Goal: Find specific page/section: Find specific page/section

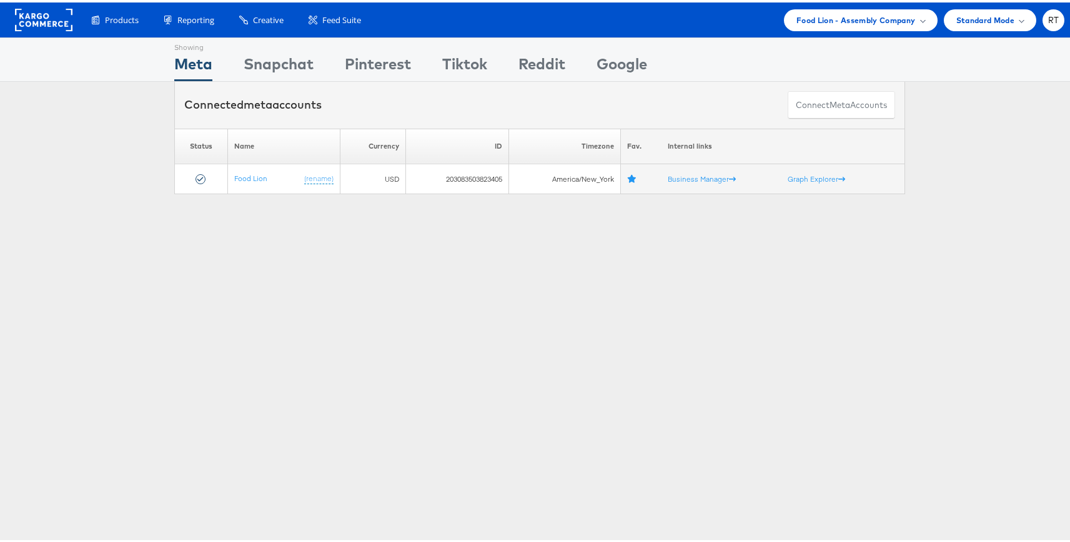
click at [263, 334] on div "Showing Meta Showing Snapchat Showing Pinterest Showing Tiktok Showing Reddit S…" at bounding box center [540, 347] width 1080 height 625
click at [858, 18] on span "Food Lion - Assembly Company" at bounding box center [856, 17] width 119 height 13
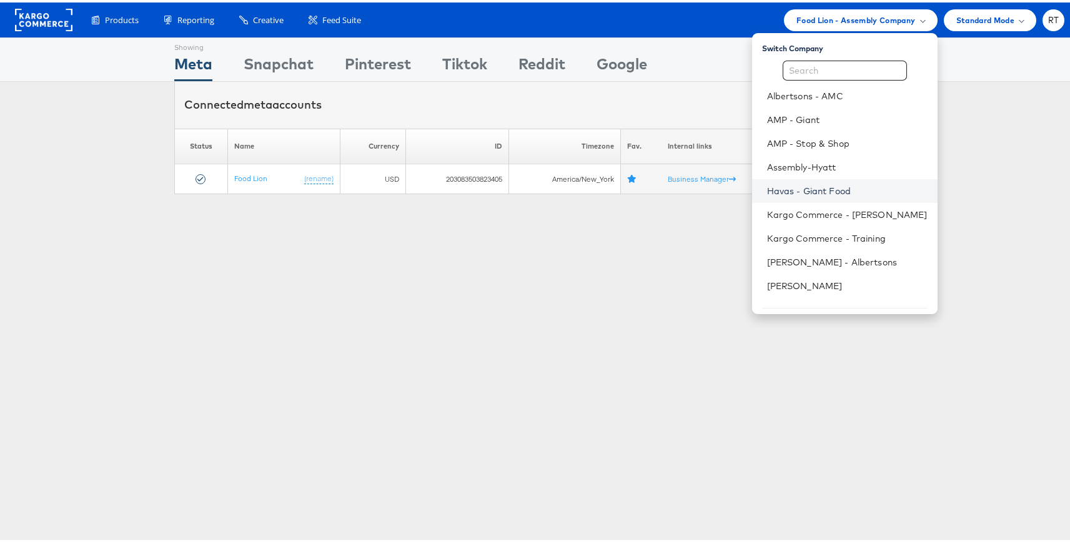
click at [830, 192] on link "Havas - Giant Food" at bounding box center [847, 188] width 161 height 12
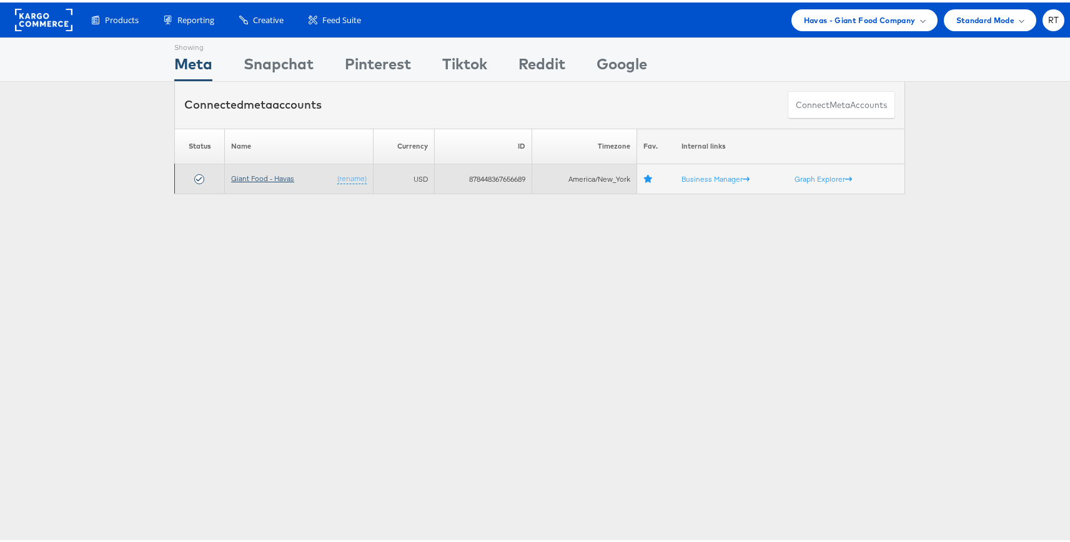
click at [263, 177] on link "Giant Food - Havas" at bounding box center [262, 175] width 63 height 9
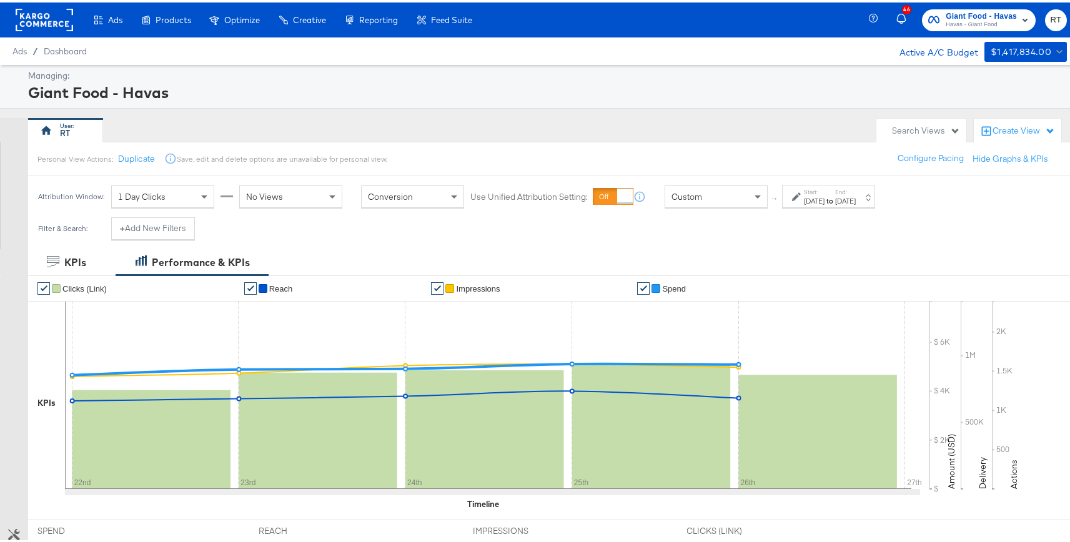
click at [142, 227] on button "+ Add New Filters" at bounding box center [153, 226] width 84 height 22
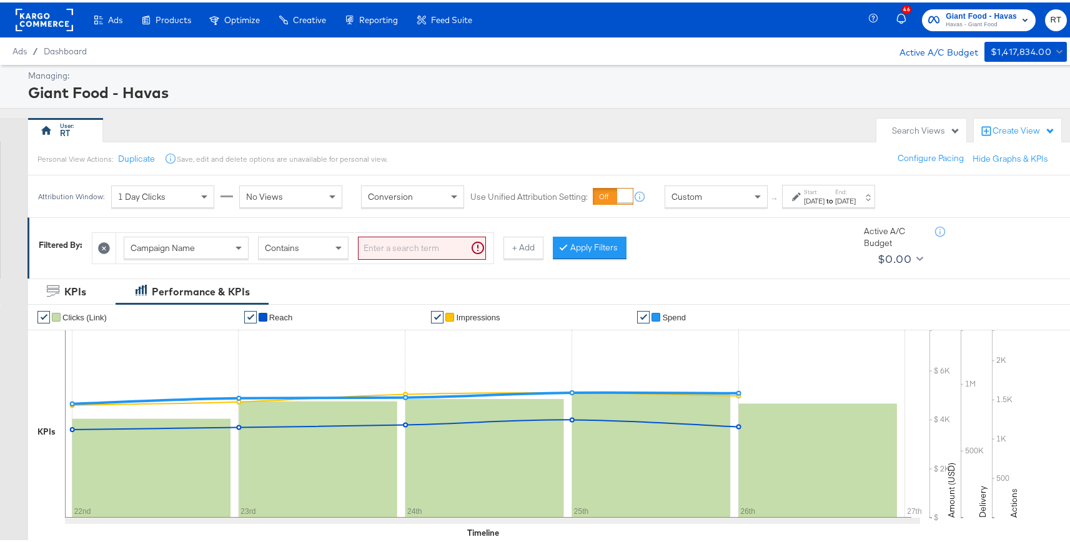
click at [400, 239] on input "search" at bounding box center [422, 245] width 128 height 23
type input "kargo"
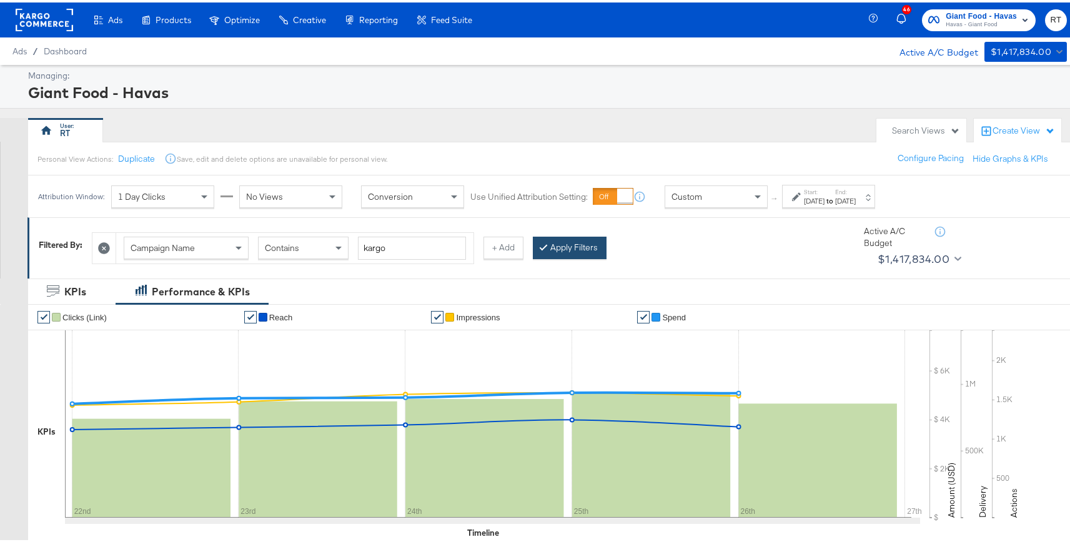
click at [562, 242] on button "Apply Filters" at bounding box center [570, 245] width 74 height 22
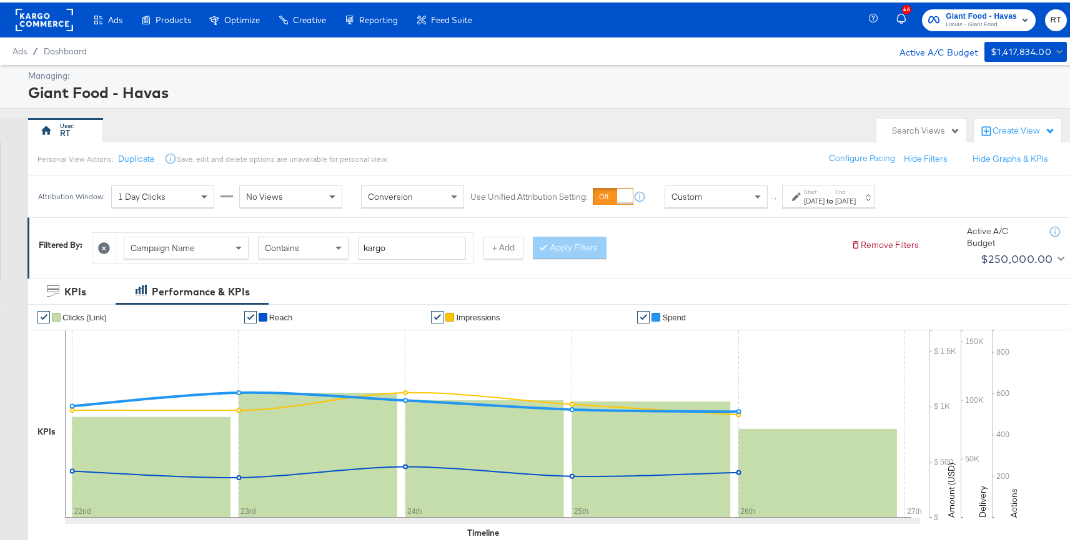
click at [856, 189] on label "End:" at bounding box center [845, 190] width 21 height 8
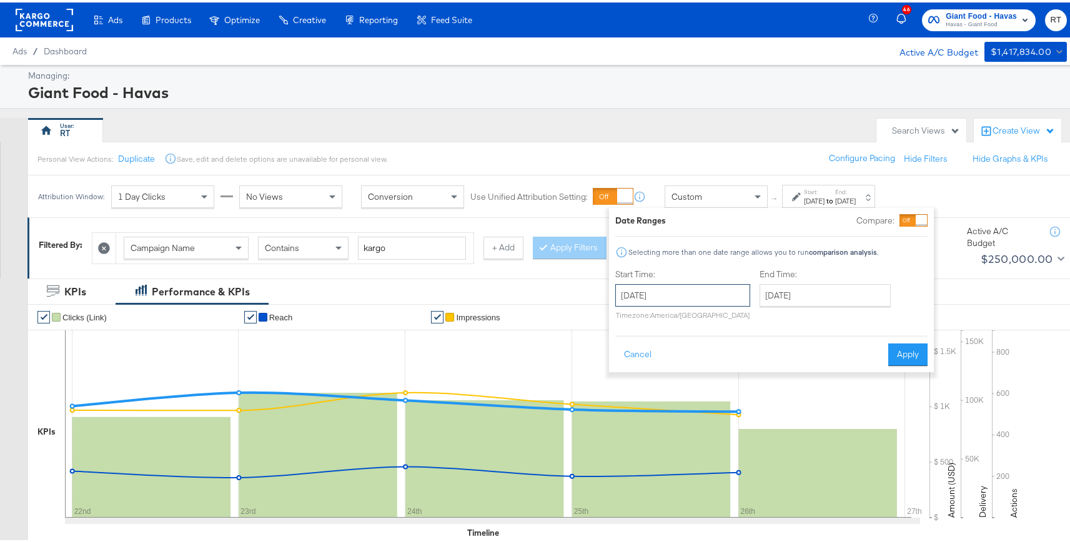
click at [632, 294] on input "August 22nd 2025" at bounding box center [682, 293] width 135 height 22
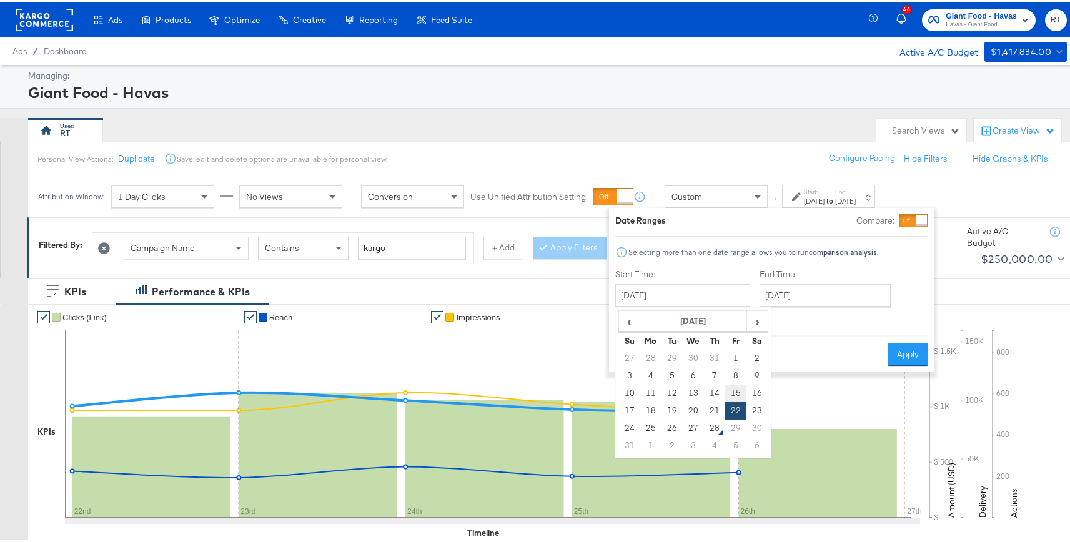
click at [732, 388] on td "15" at bounding box center [735, 390] width 21 height 17
type input "August 15th 2025"
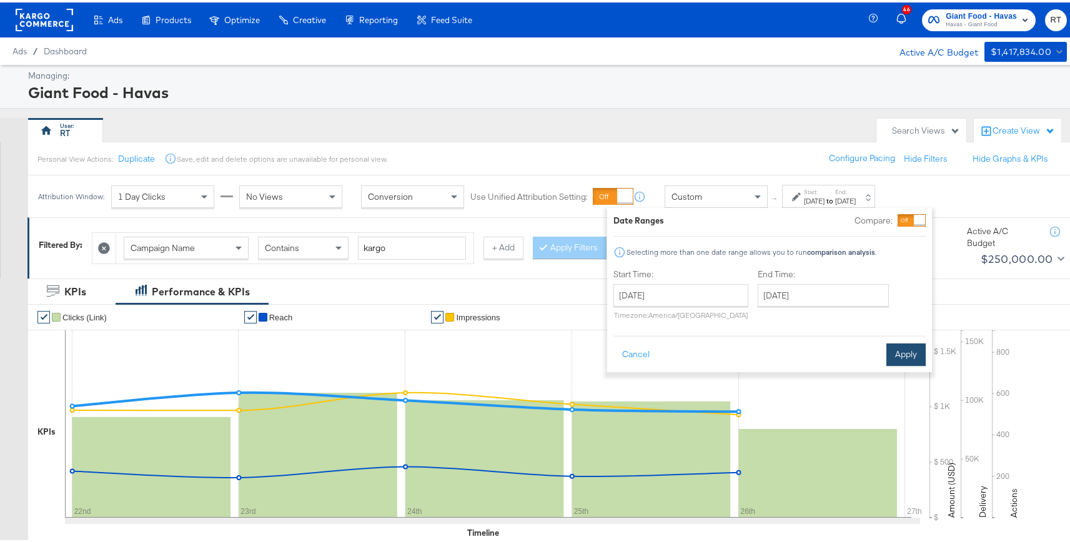
click at [905, 352] on button "Apply" at bounding box center [906, 352] width 39 height 22
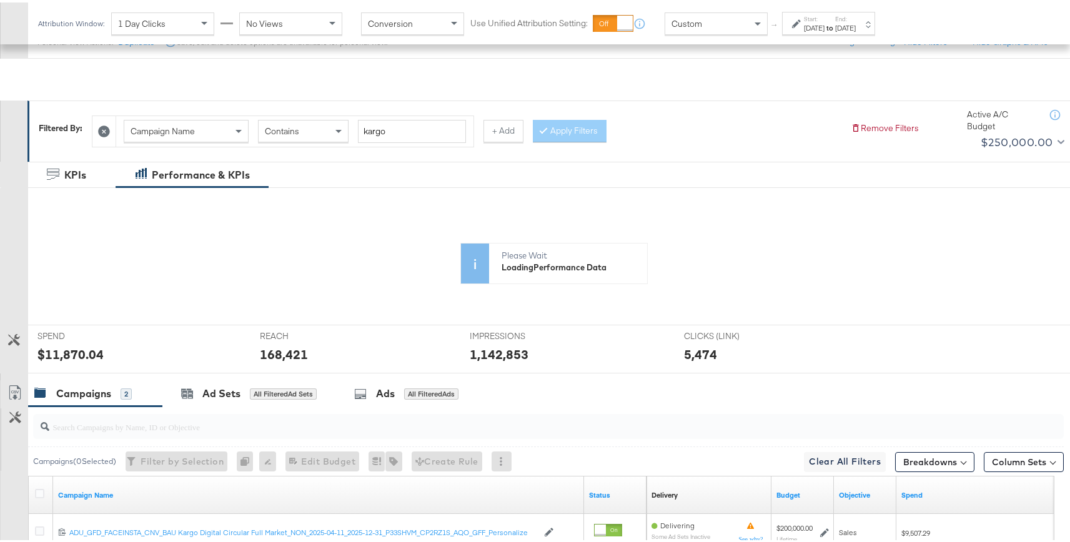
scroll to position [116, 0]
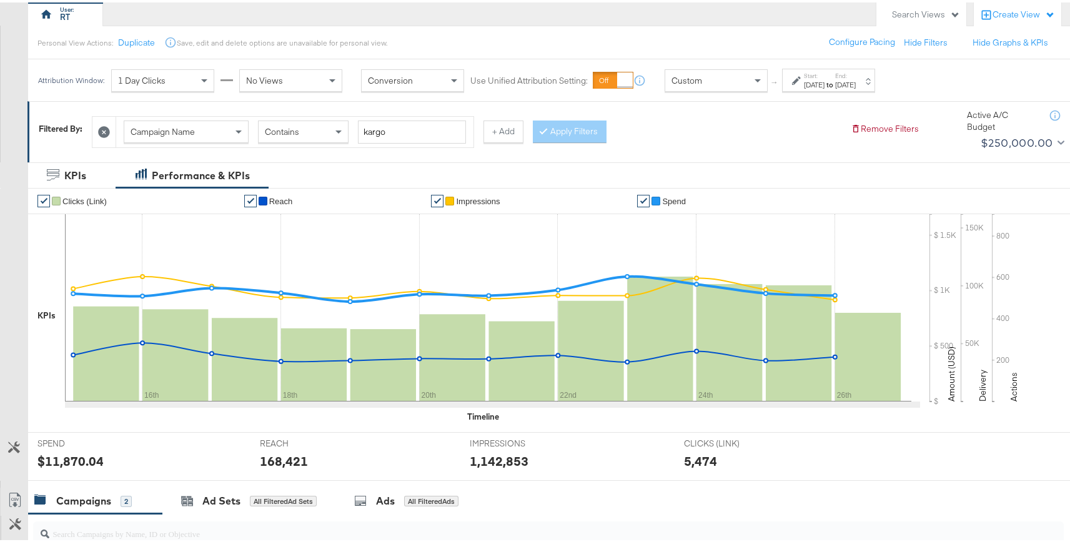
click at [7, 446] on button "Customize KPIs" at bounding box center [14, 446] width 28 height 22
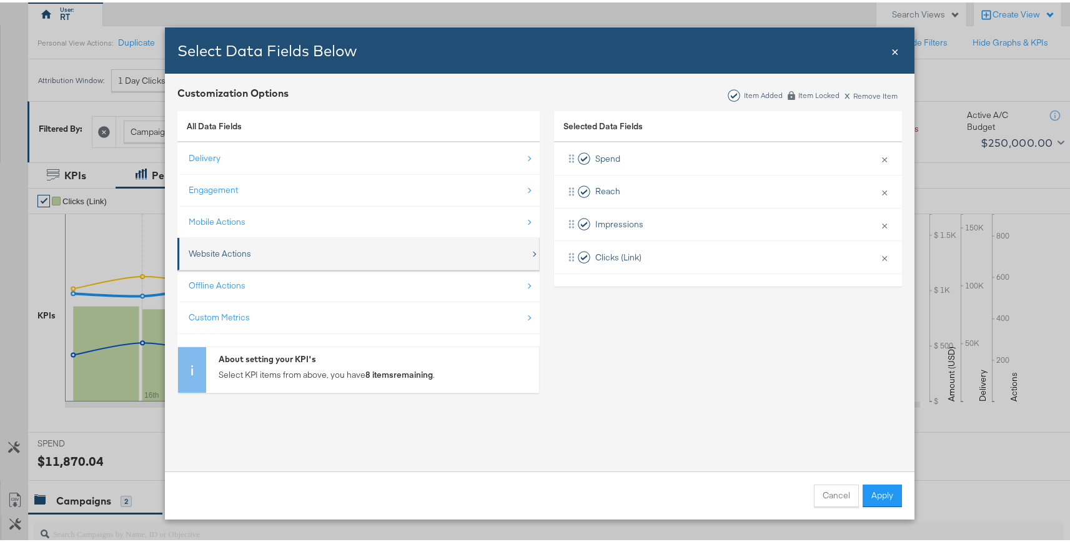
click at [252, 256] on div "Website Actions" at bounding box center [360, 252] width 342 height 26
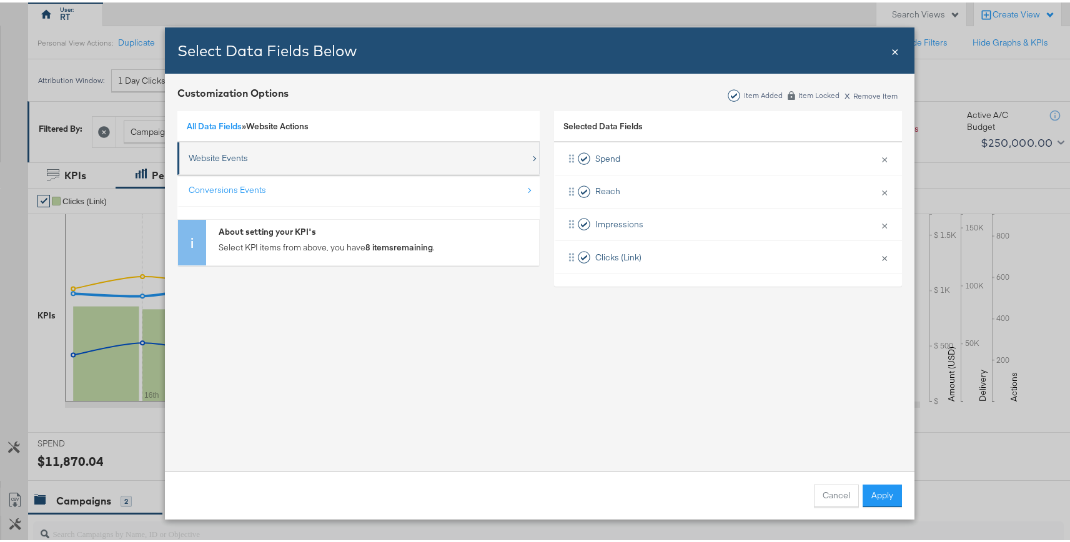
click at [232, 158] on div "Website Events" at bounding box center [218, 156] width 59 height 12
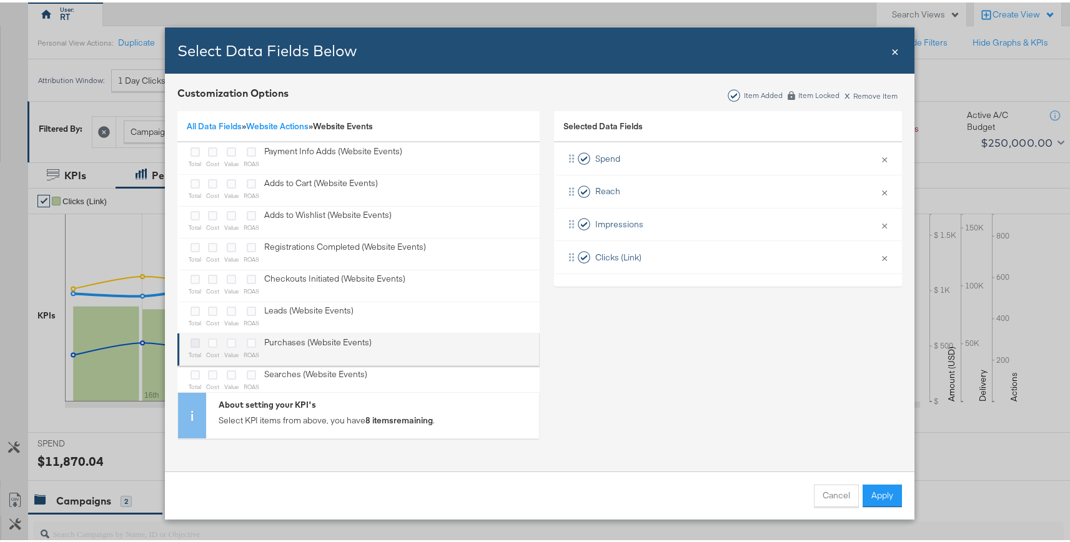
click at [192, 338] on icon "Bulk Add Locations Modal" at bounding box center [195, 340] width 9 height 9
click at [0, 0] on input "Bulk Add Locations Modal" at bounding box center [0, 0] width 0 height 0
click at [228, 339] on icon "Bulk Add Locations Modal" at bounding box center [231, 340] width 9 height 9
click at [0, 0] on input "Bulk Add Locations Modal" at bounding box center [0, 0] width 0 height 0
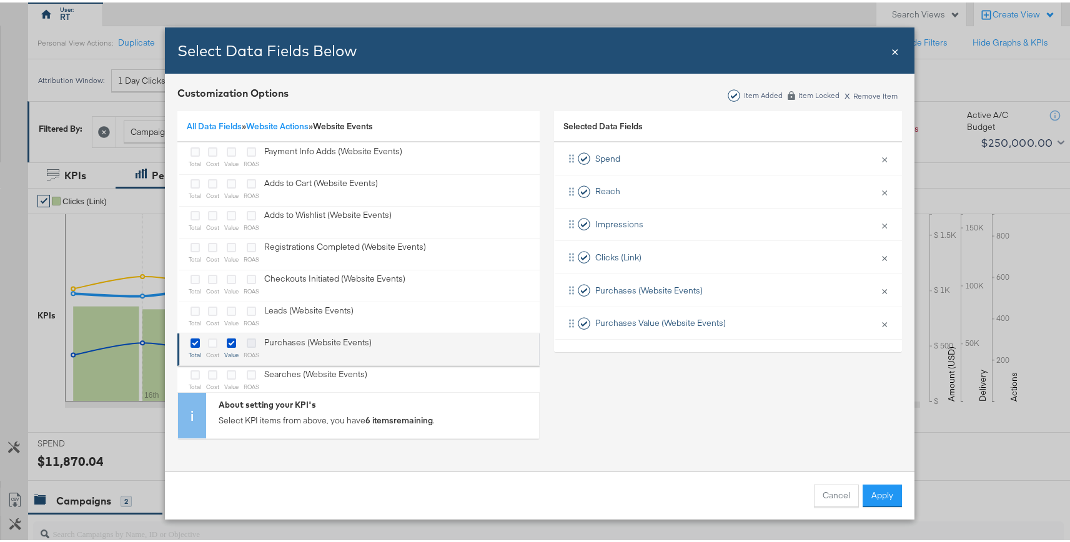
click at [247, 340] on icon "Bulk Add Locations Modal" at bounding box center [251, 340] width 9 height 9
click at [0, 0] on input "Bulk Add Locations Modal" at bounding box center [0, 0] width 0 height 0
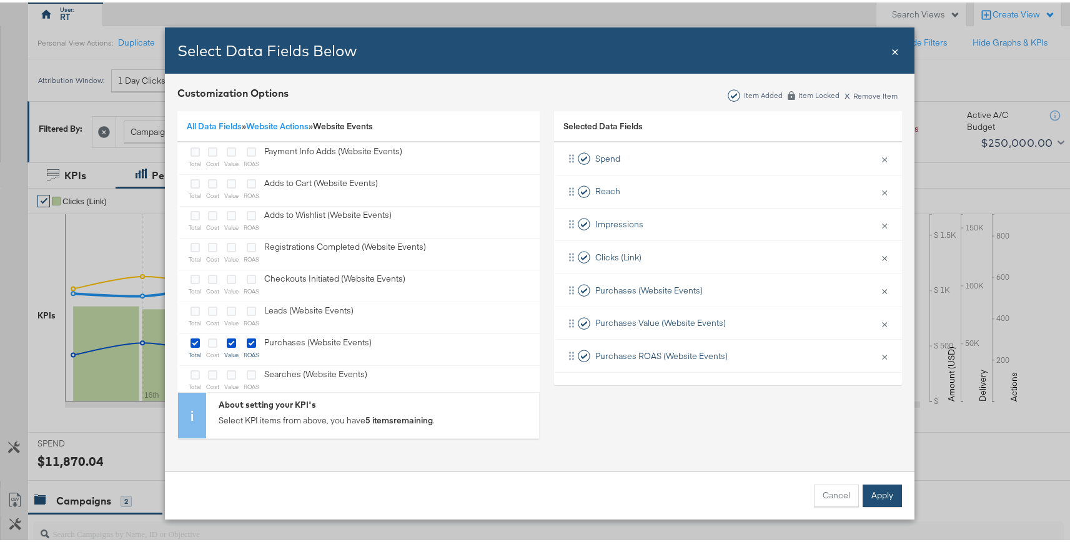
click at [882, 490] on button "Apply" at bounding box center [882, 493] width 39 height 22
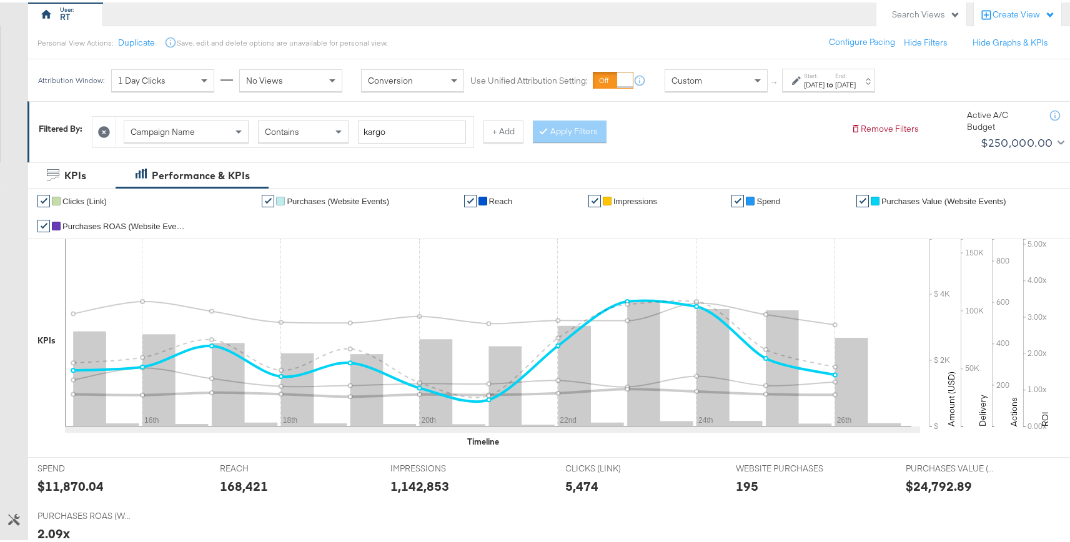
click at [899, 197] on span "Purchases Value (Website Events)" at bounding box center [944, 198] width 125 height 9
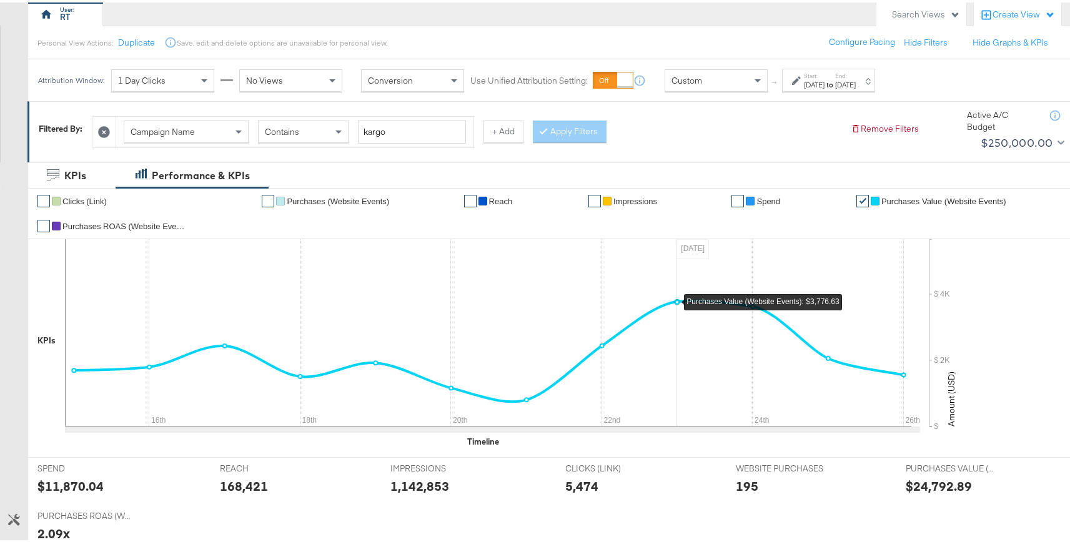
scroll to position [470, 0]
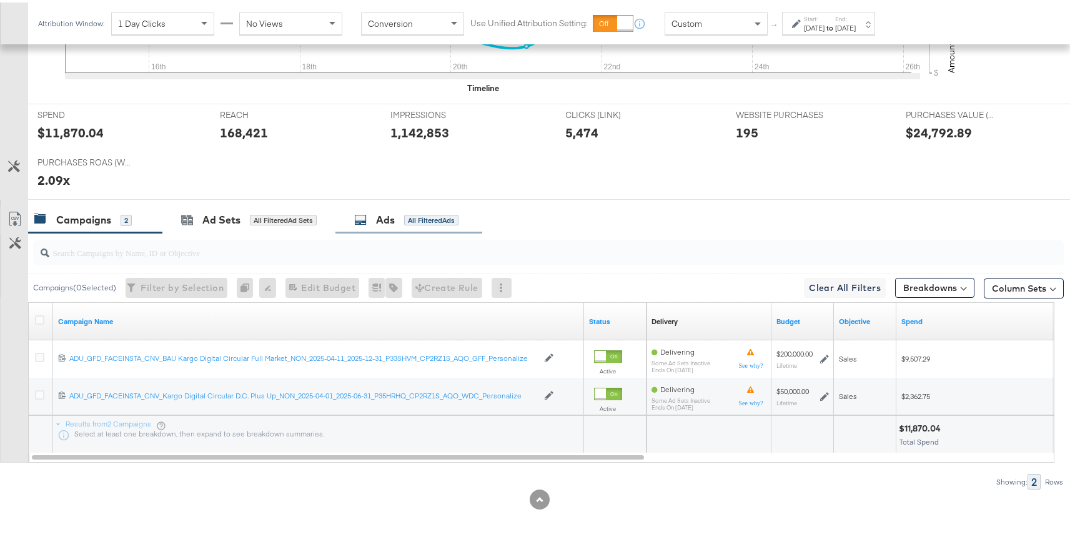
click at [371, 206] on div "Ads All Filtered Ads" at bounding box center [409, 217] width 147 height 27
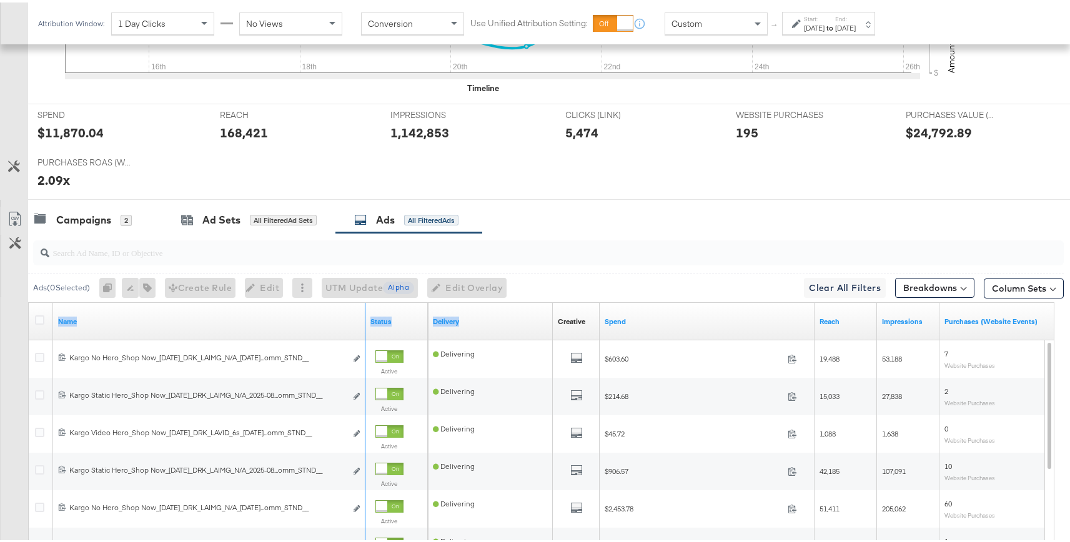
drag, startPoint x: 363, startPoint y: 321, endPoint x: 513, endPoint y: 326, distance: 150.0
click at [29, 301] on div "Name Status Delivery Creative Sorting Unavailable Spend Reach Impressions Purch…" at bounding box center [29, 301] width 0 height 0
click at [116, 222] on div "Campaigns 2" at bounding box center [82, 218] width 97 height 14
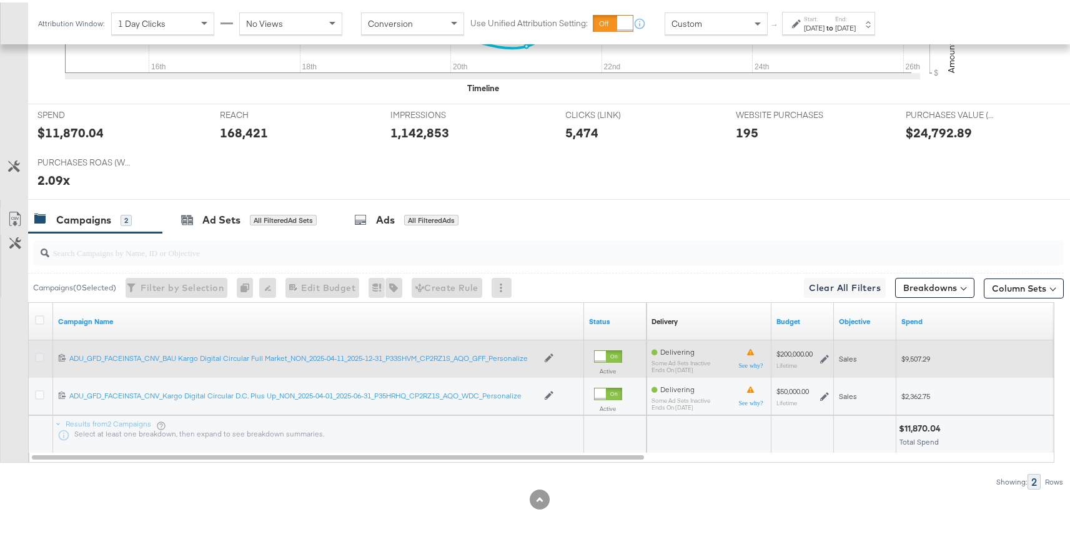
click at [41, 356] on icon at bounding box center [39, 355] width 9 height 9
click at [0, 0] on input "checkbox" at bounding box center [0, 0] width 0 height 0
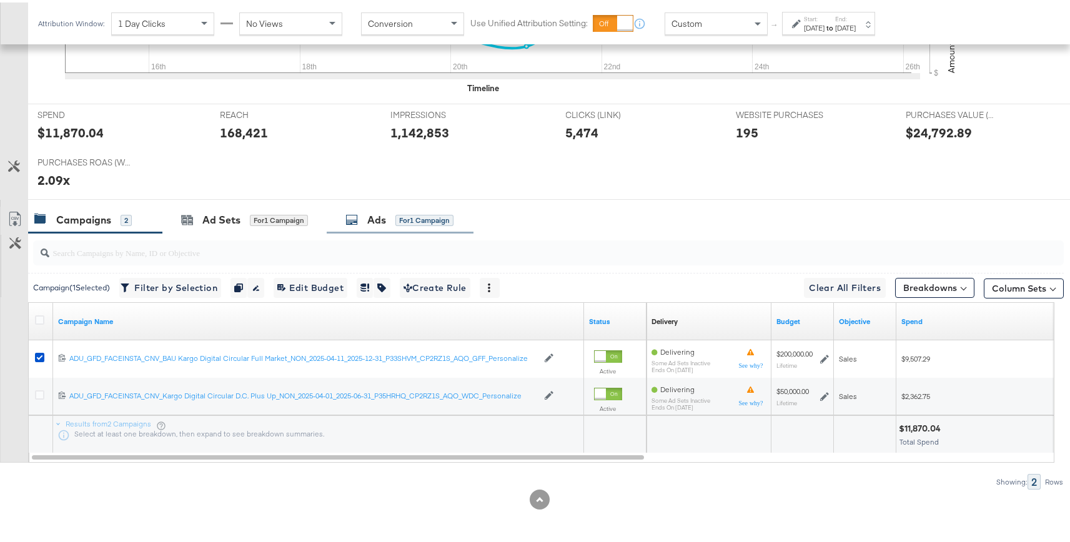
click at [398, 206] on div "Ads for 1 Campaign" at bounding box center [400, 217] width 147 height 27
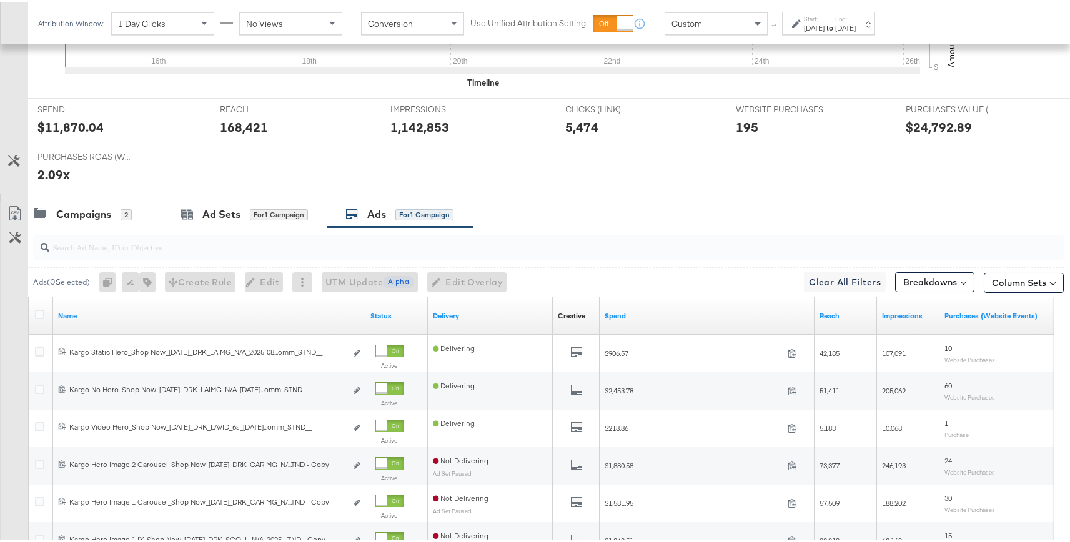
scroll to position [548, 0]
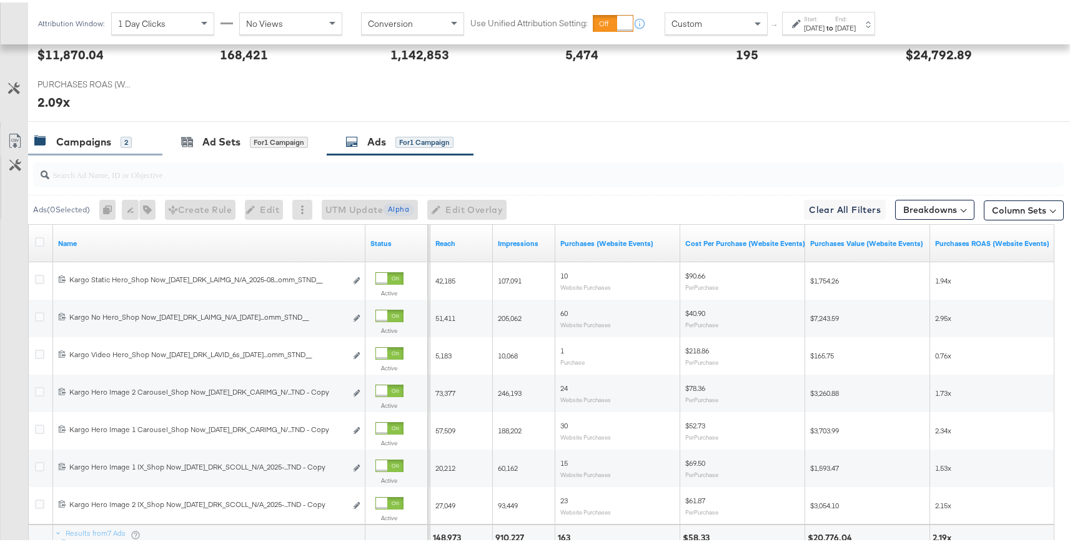
click at [120, 147] on div "Campaigns 2" at bounding box center [95, 139] width 134 height 27
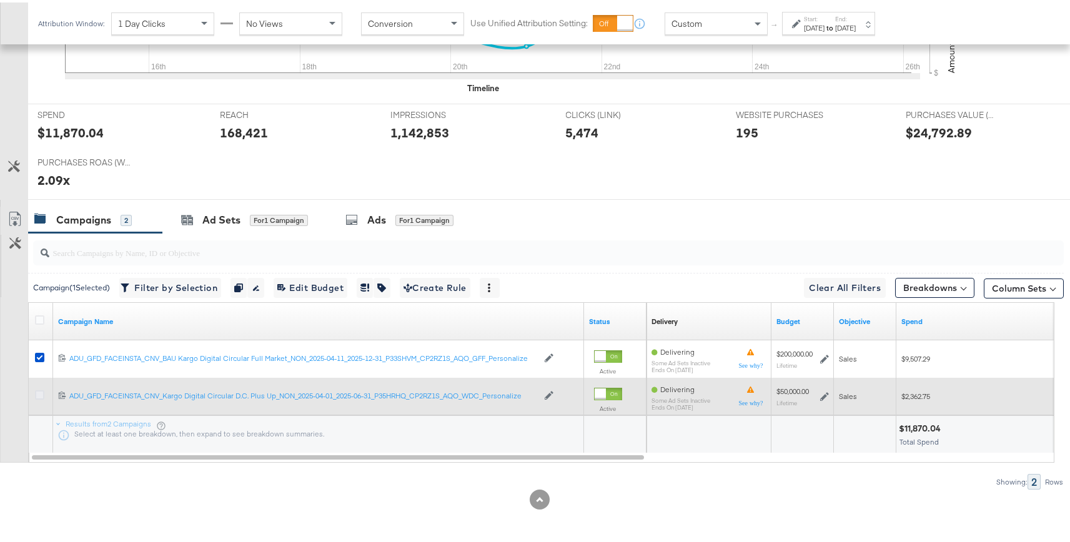
click at [44, 391] on icon at bounding box center [39, 392] width 9 height 9
click at [0, 0] on input "checkbox" at bounding box center [0, 0] width 0 height 0
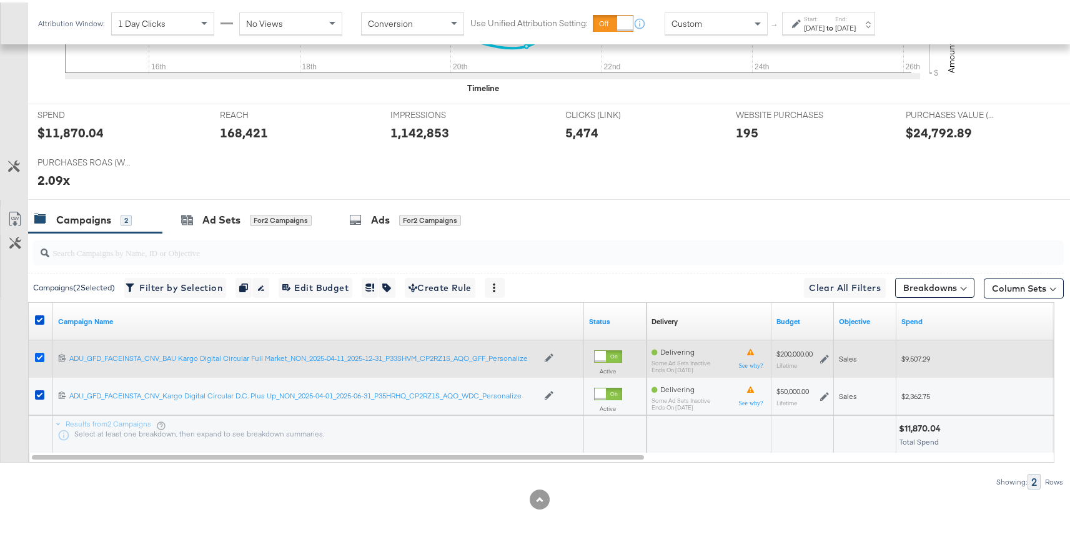
click at [41, 355] on icon at bounding box center [39, 355] width 9 height 9
click at [0, 0] on input "checkbox" at bounding box center [0, 0] width 0 height 0
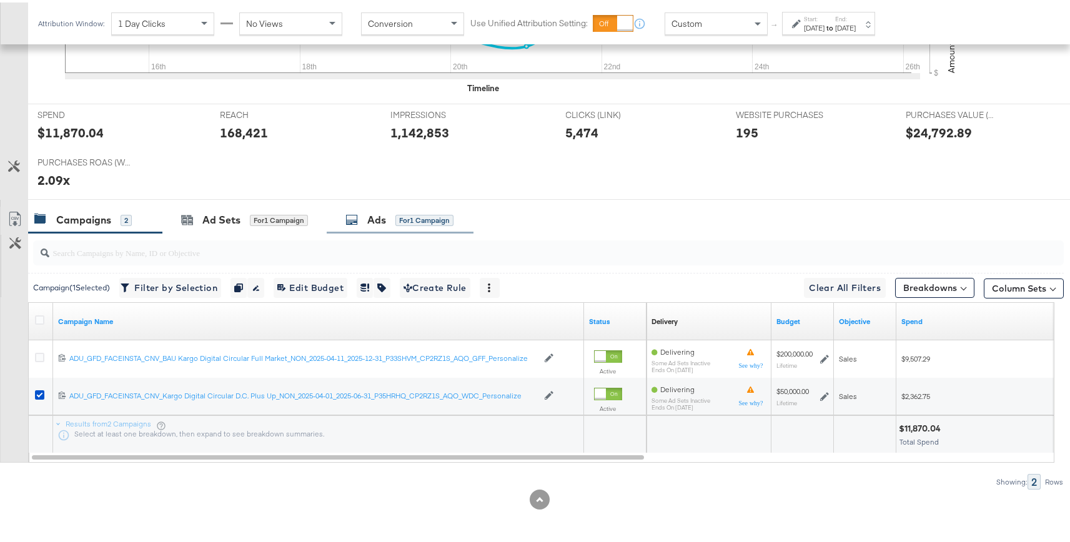
click at [411, 224] on div "Ads for 1 Campaign" at bounding box center [400, 218] width 108 height 14
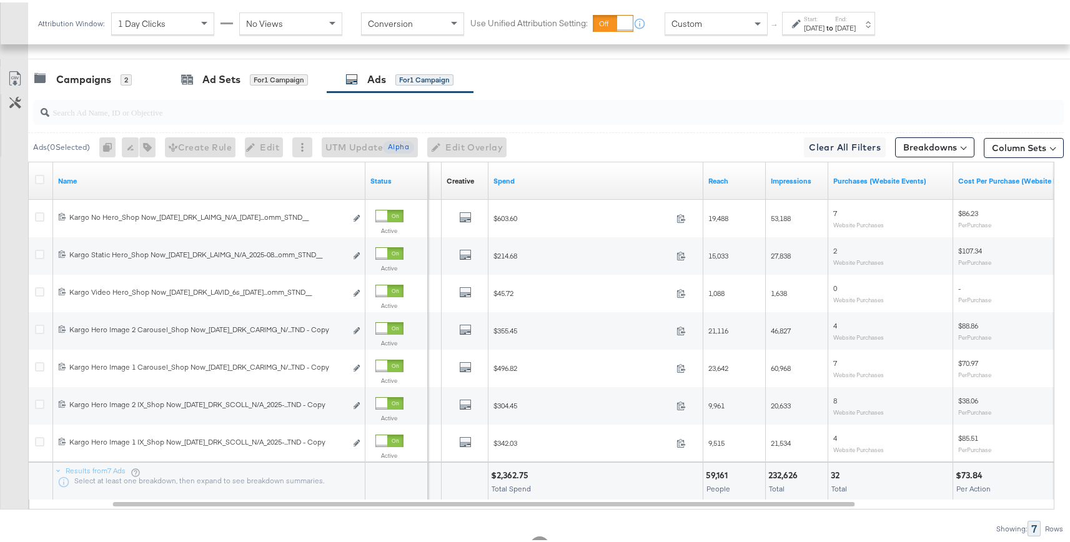
scroll to position [610, 0]
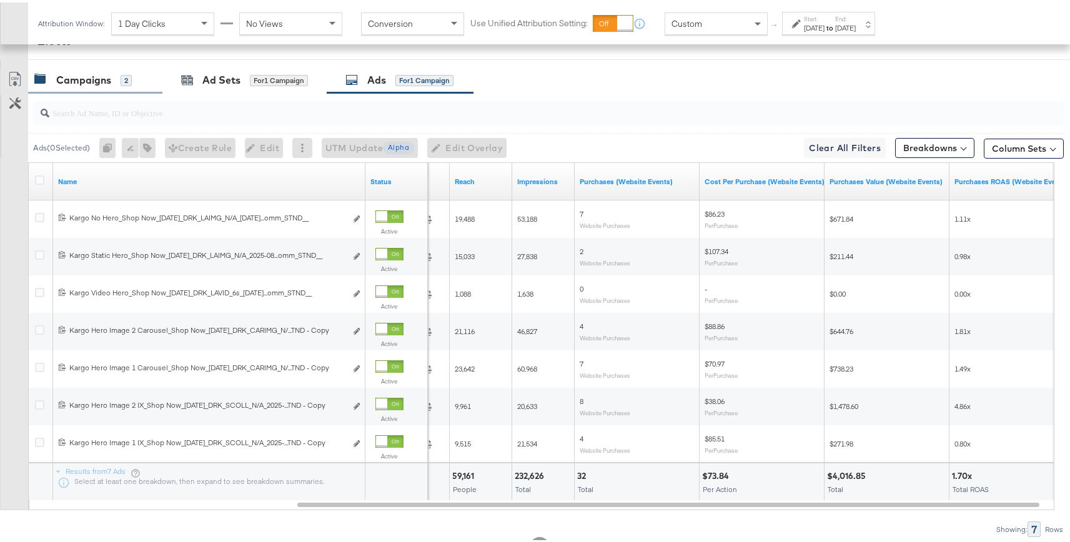
click at [70, 72] on div "Campaigns" at bounding box center [83, 78] width 55 height 14
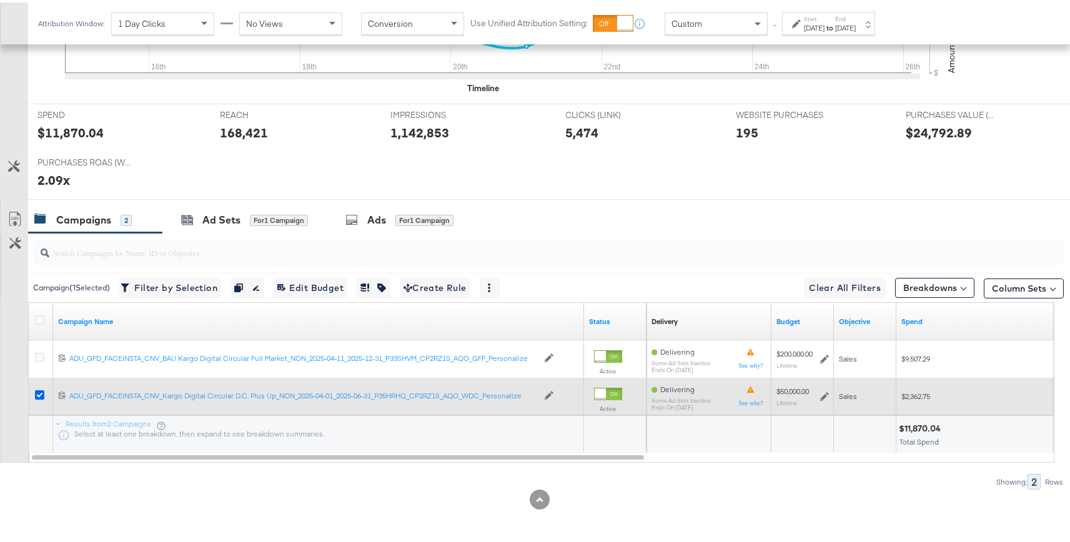
click at [41, 397] on icon at bounding box center [39, 392] width 9 height 9
click at [0, 0] on input "checkbox" at bounding box center [0, 0] width 0 height 0
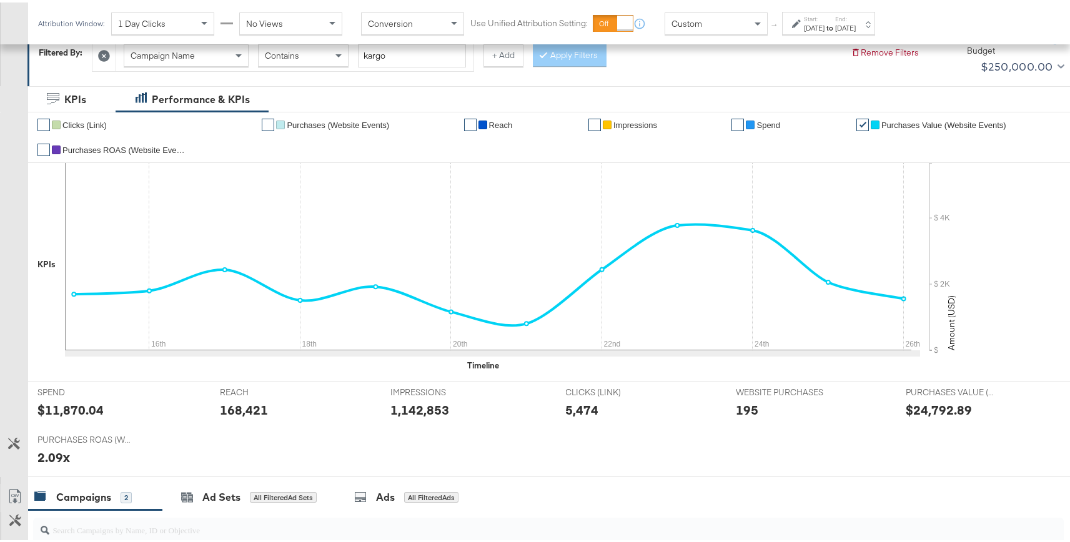
scroll to position [186, 0]
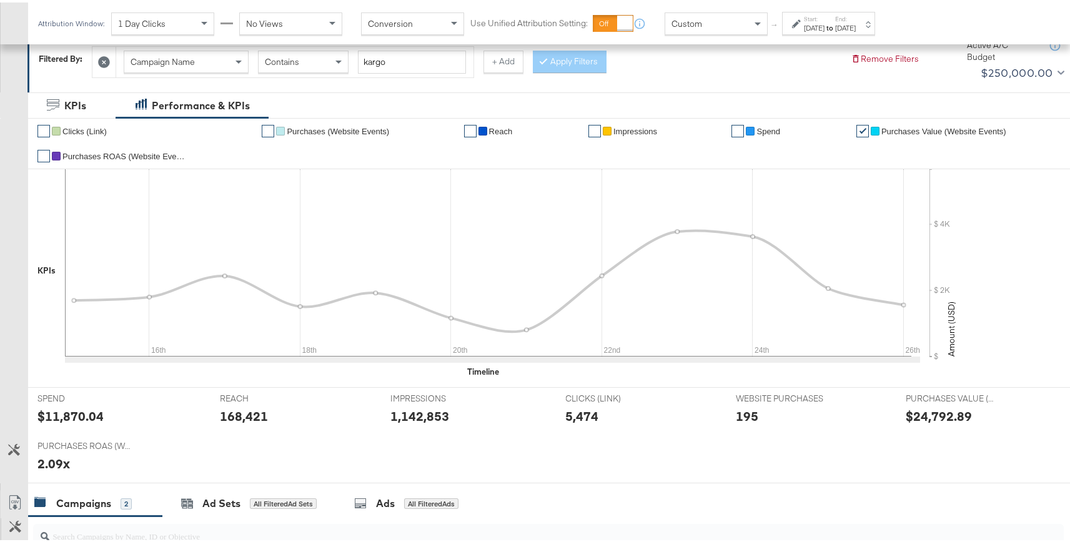
click at [757, 126] on span "Spend" at bounding box center [769, 128] width 24 height 9
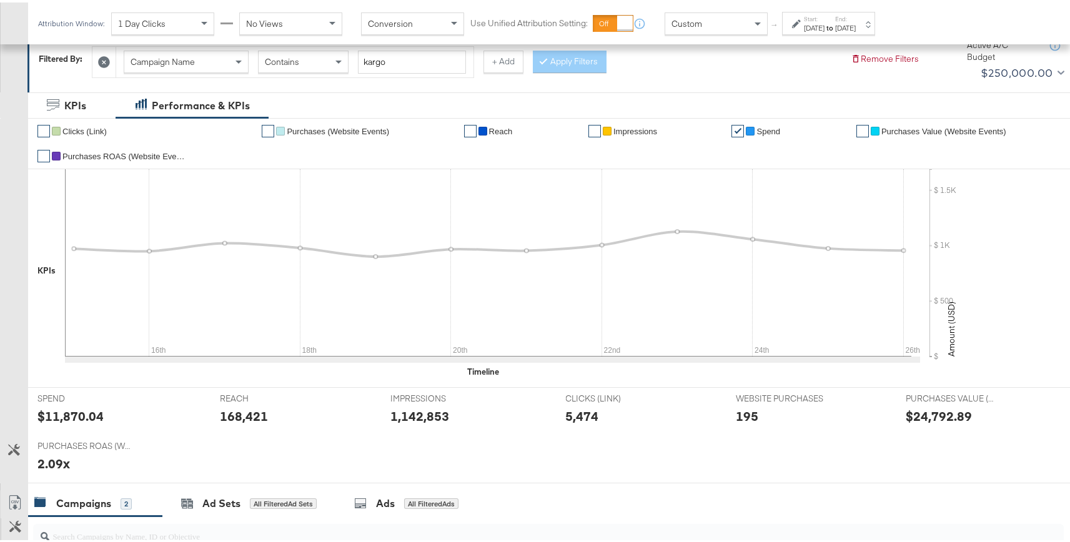
click at [155, 158] on span "Purchases ROAS (Website Events)" at bounding box center [124, 153] width 125 height 9
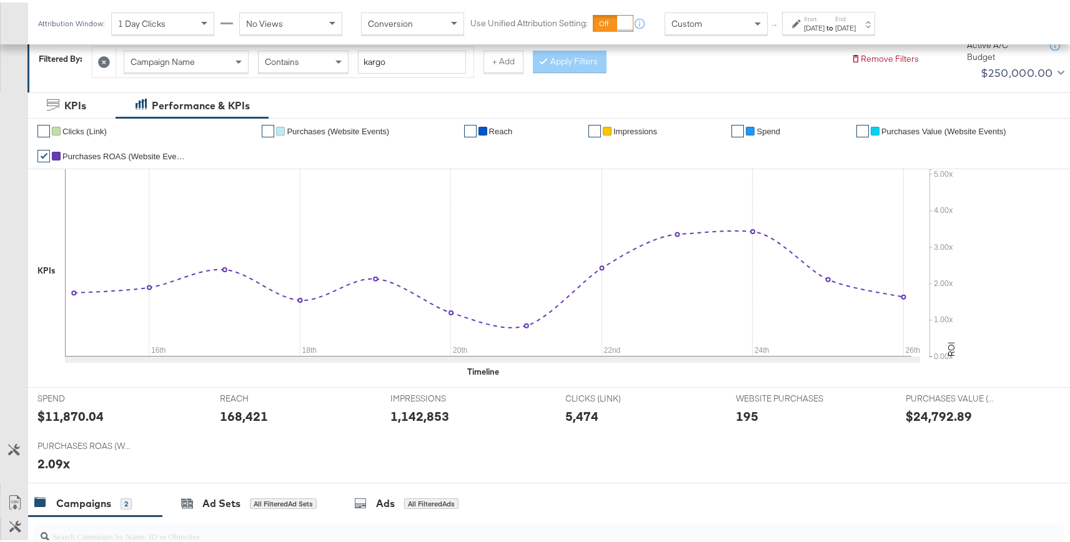
click at [795, 27] on div "Start: Aug 15th 2025 to End: Aug 26th 2025" at bounding box center [824, 21] width 64 height 18
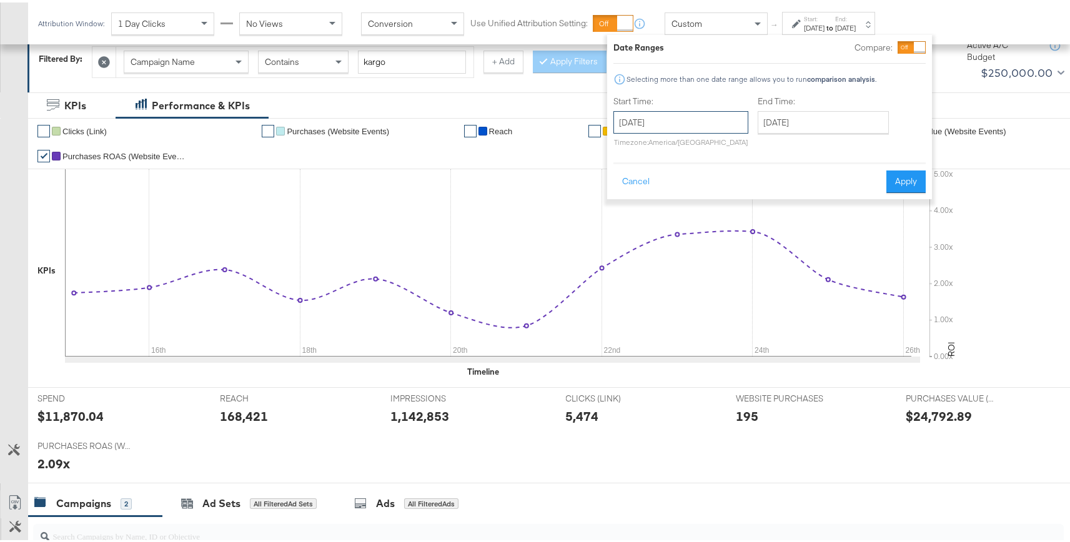
click at [678, 118] on input "August 15th 2025" at bounding box center [681, 120] width 135 height 22
click at [735, 186] on td "1" at bounding box center [733, 182] width 21 height 17
type input "August 1st 2025"
click at [890, 172] on button "Apply" at bounding box center [901, 179] width 39 height 22
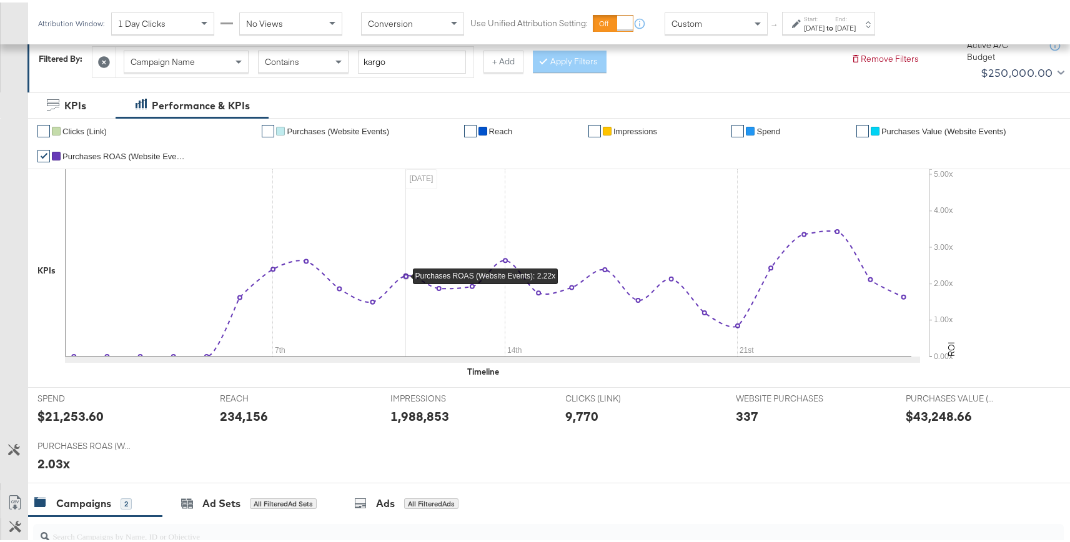
scroll to position [0, 0]
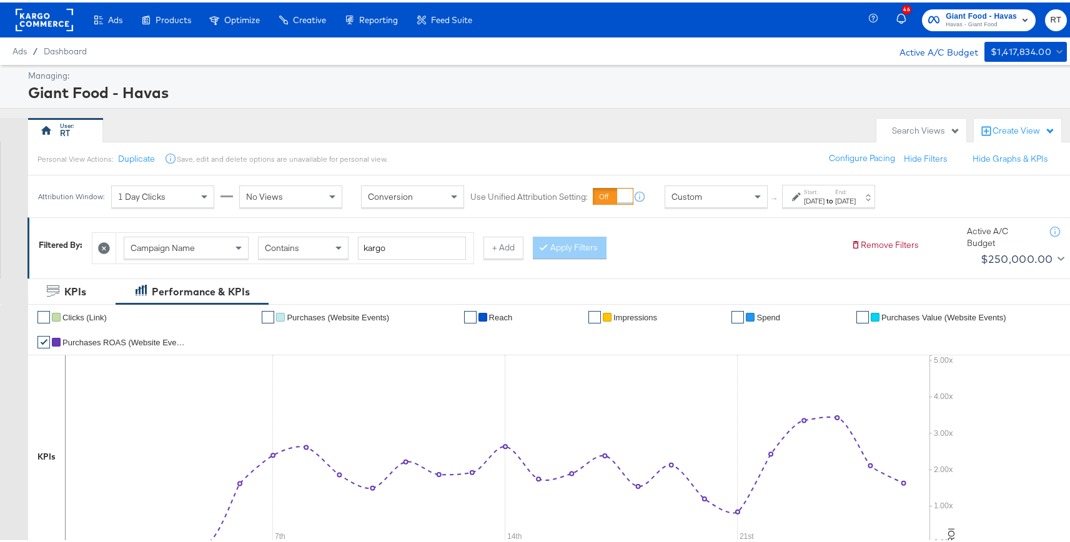
click at [53, 21] on rect at bounding box center [44, 17] width 57 height 22
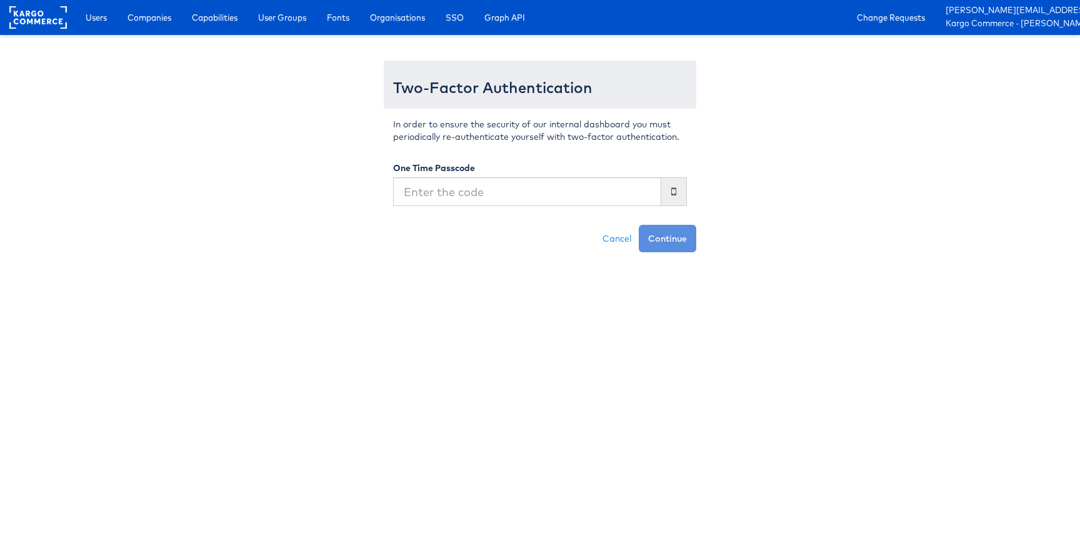
click at [499, 192] on input "text" at bounding box center [527, 191] width 268 height 29
type input "910982"
click at [639, 225] on button "Continue" at bounding box center [667, 238] width 57 height 27
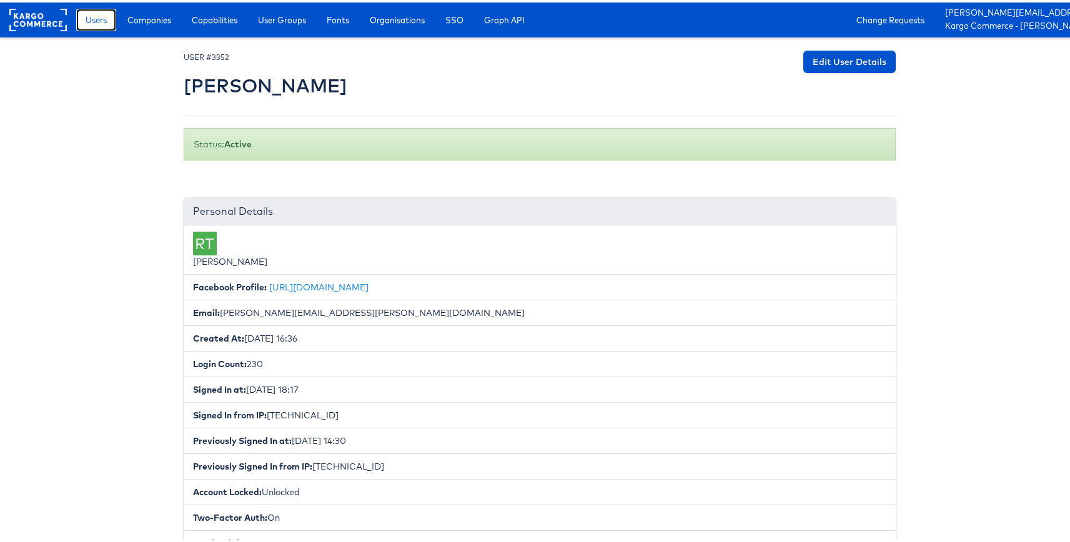
click at [88, 13] on span "Users" at bounding box center [96, 17] width 21 height 12
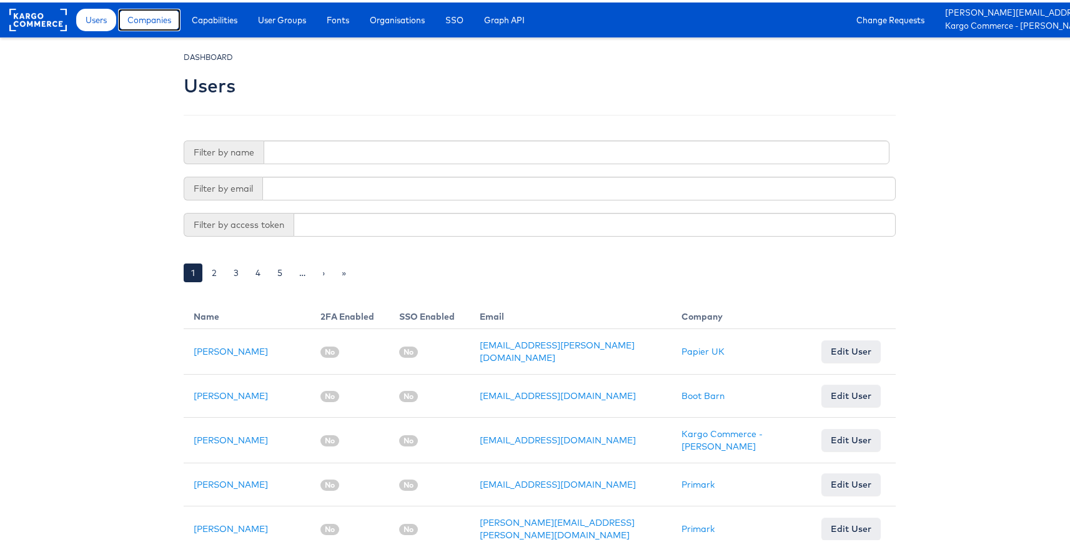
click at [151, 19] on span "Companies" at bounding box center [149, 17] width 44 height 12
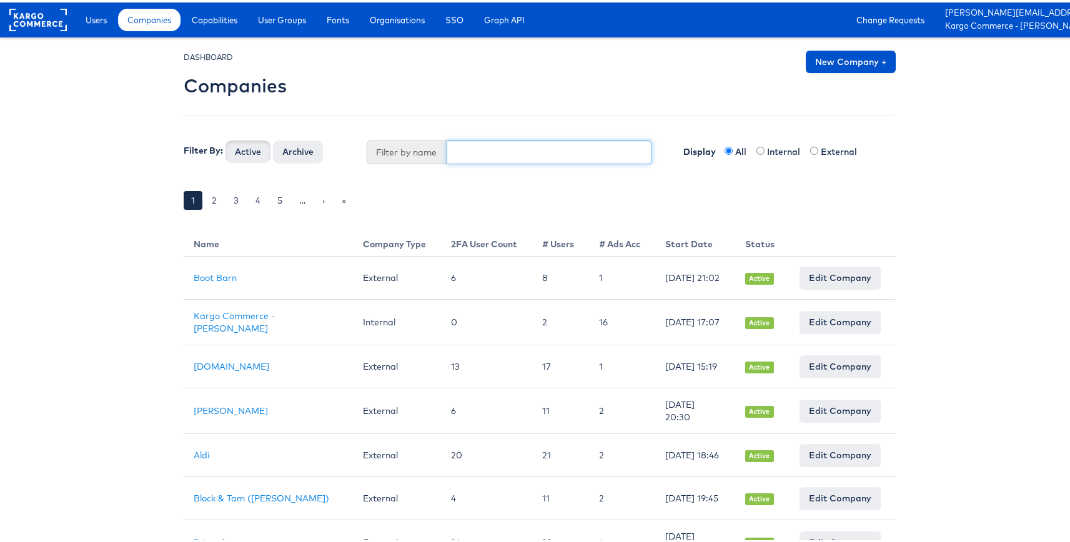
click at [465, 153] on input "text" at bounding box center [550, 150] width 206 height 24
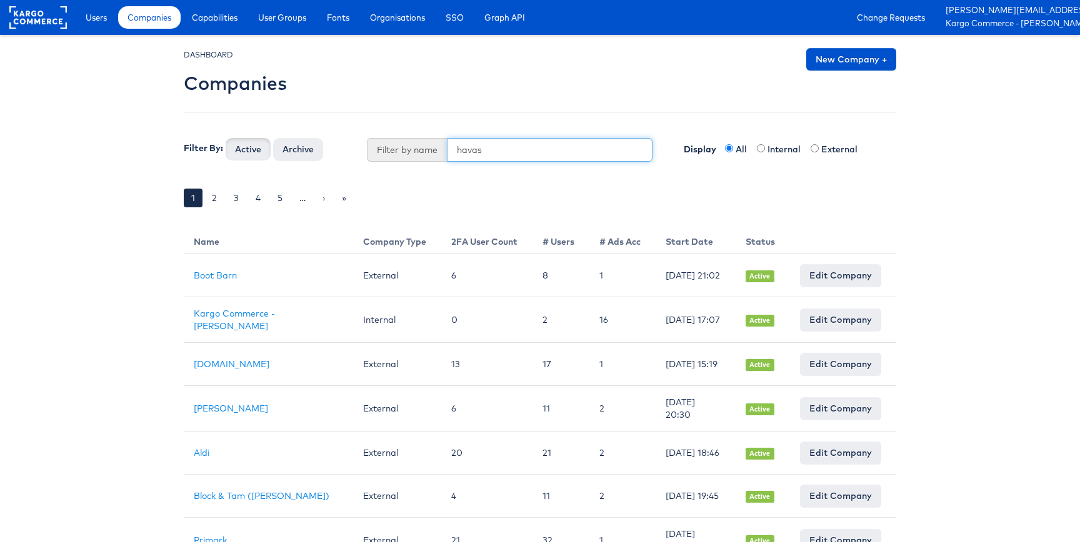
type input "havas"
click at [226, 138] on button "Active" at bounding box center [248, 149] width 45 height 22
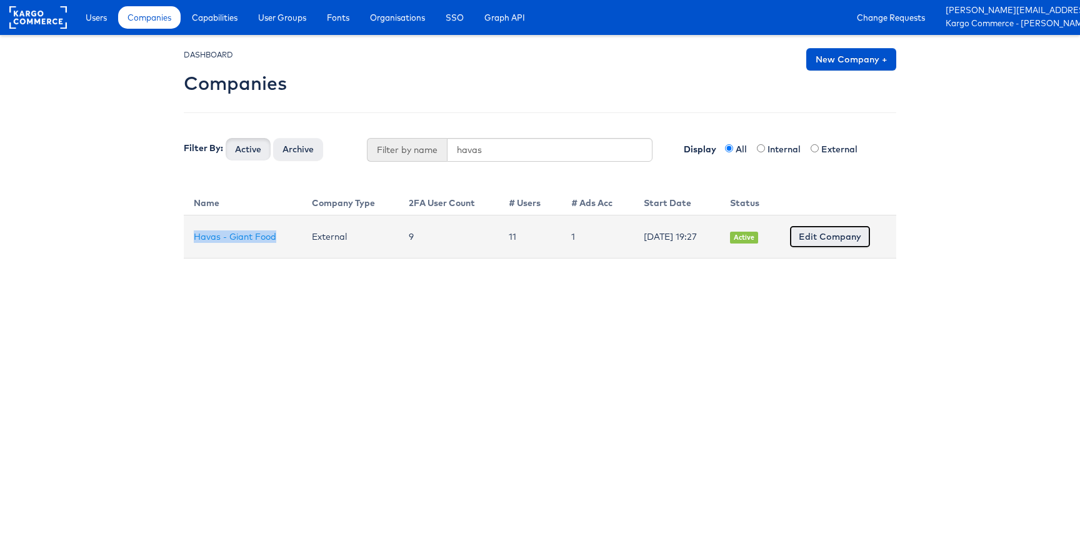
click at [847, 240] on link "Edit Company" at bounding box center [829, 237] width 81 height 22
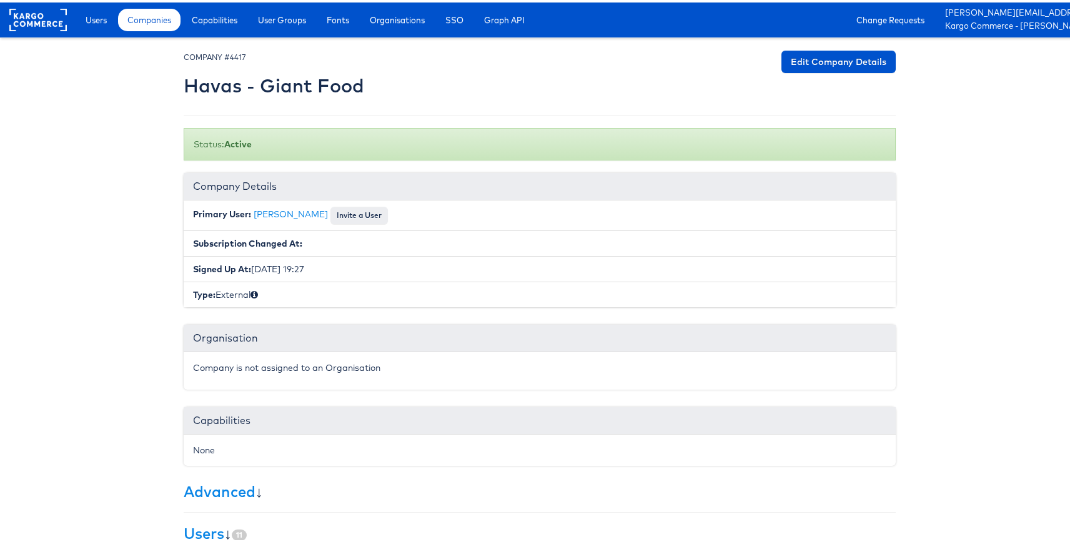
scroll to position [117, 0]
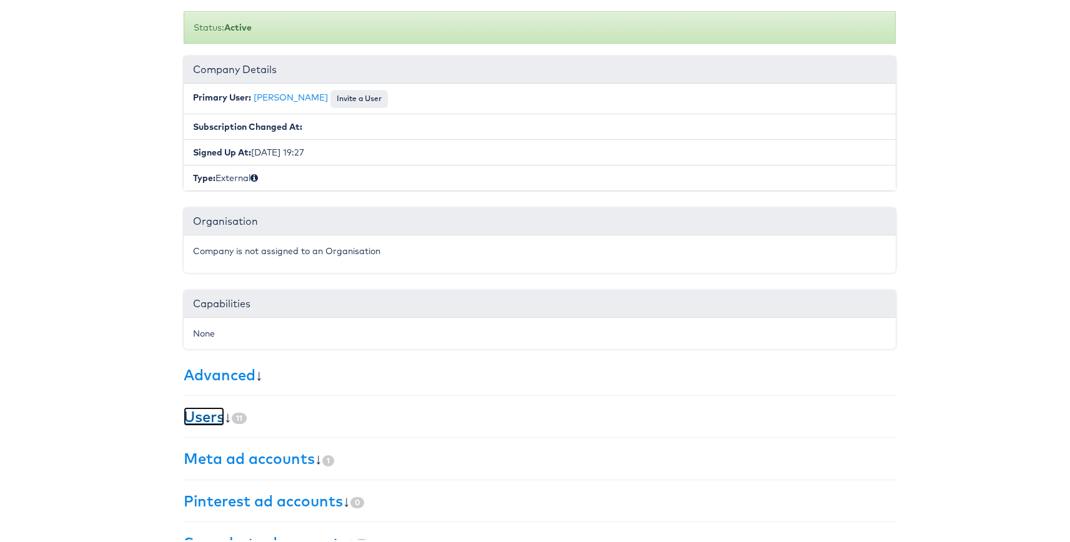
click at [204, 417] on link "Users" at bounding box center [204, 414] width 41 height 19
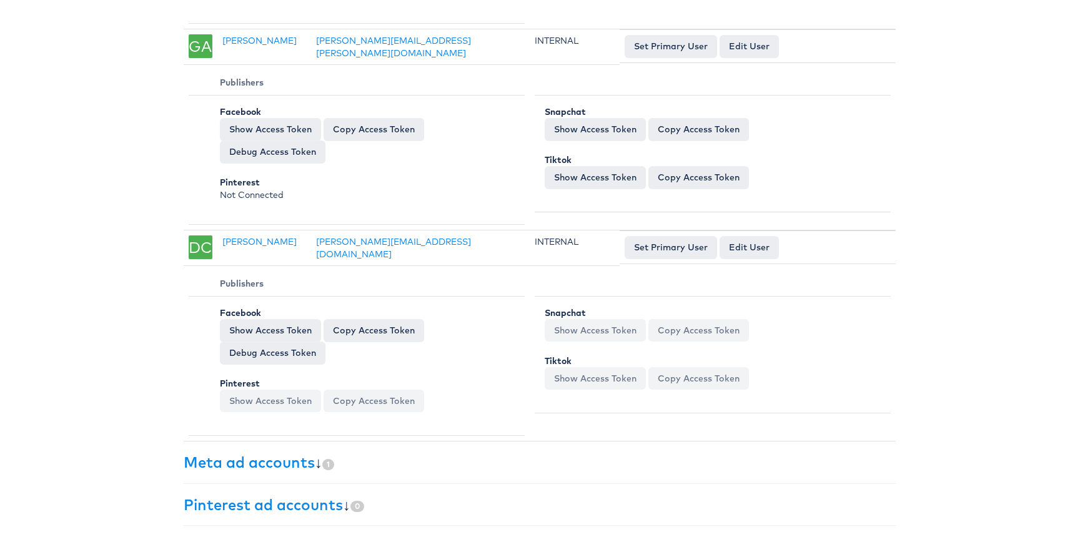
scroll to position [2443, 0]
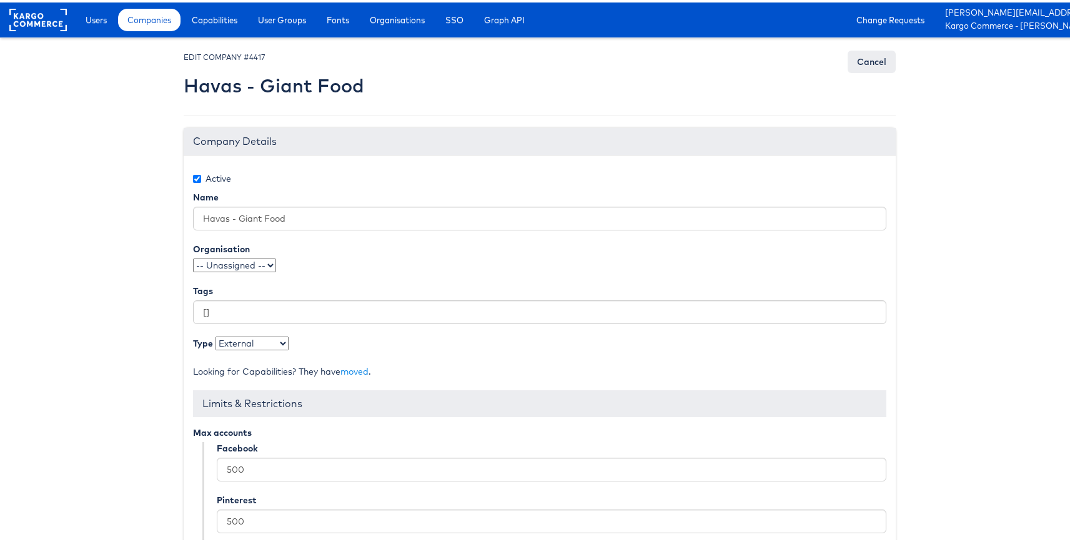
scroll to position [190, 0]
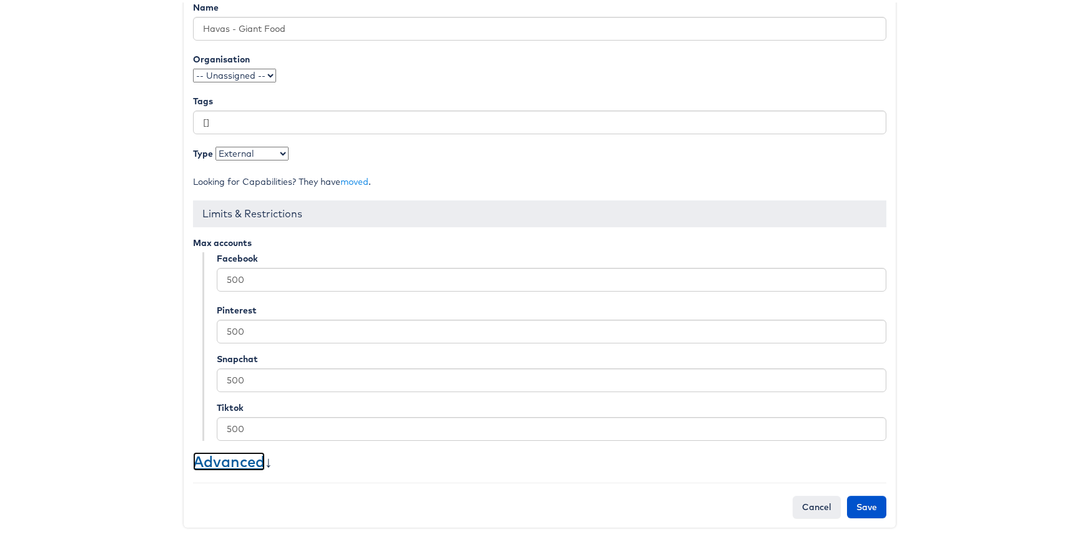
click at [216, 459] on link "Advanced" at bounding box center [229, 459] width 72 height 19
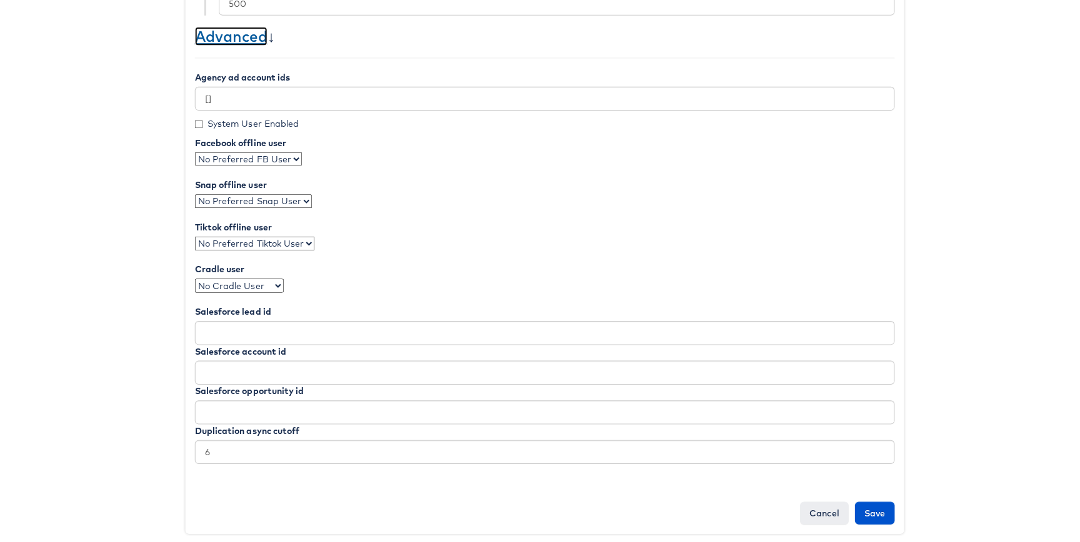
scroll to position [617, 0]
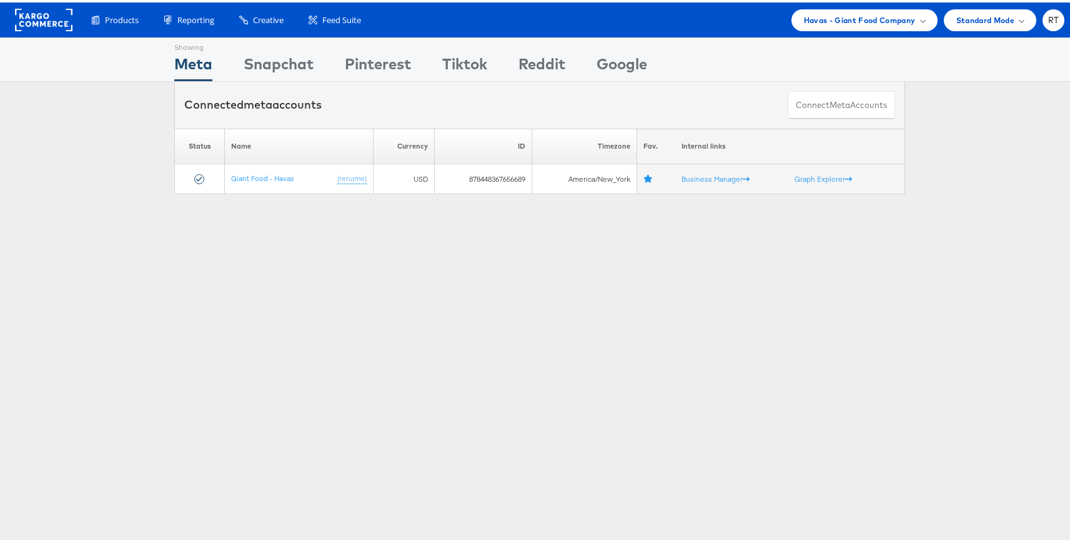
click at [417, 262] on div "Showing Meta Showing Snapchat Showing Pinterest Showing Tiktok Showing Reddit S…" at bounding box center [540, 347] width 1080 height 625
click at [895, 13] on span "Havas - Giant Food Company" at bounding box center [860, 17] width 112 height 13
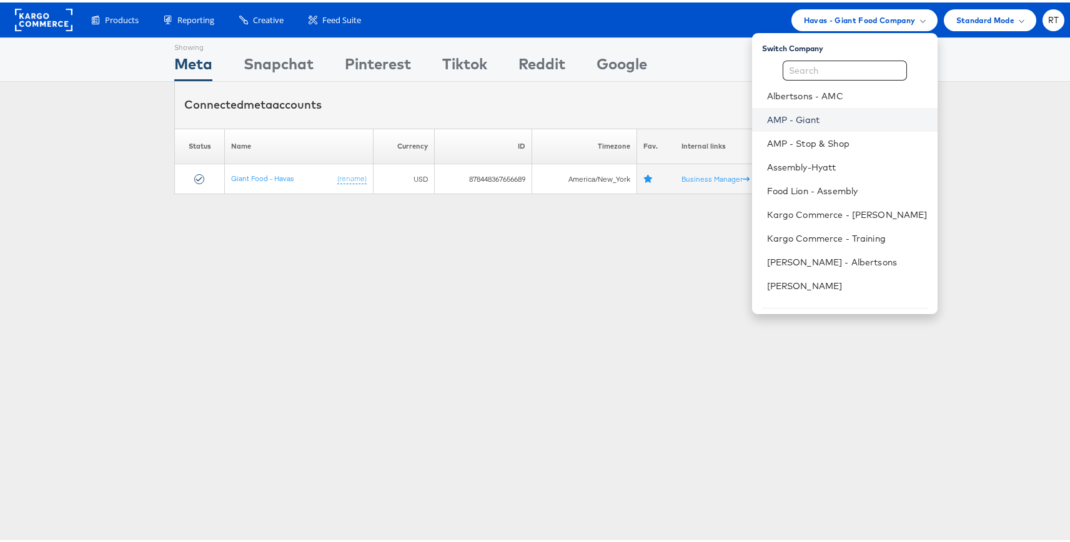
click at [826, 116] on link "AMP - Giant" at bounding box center [847, 117] width 161 height 12
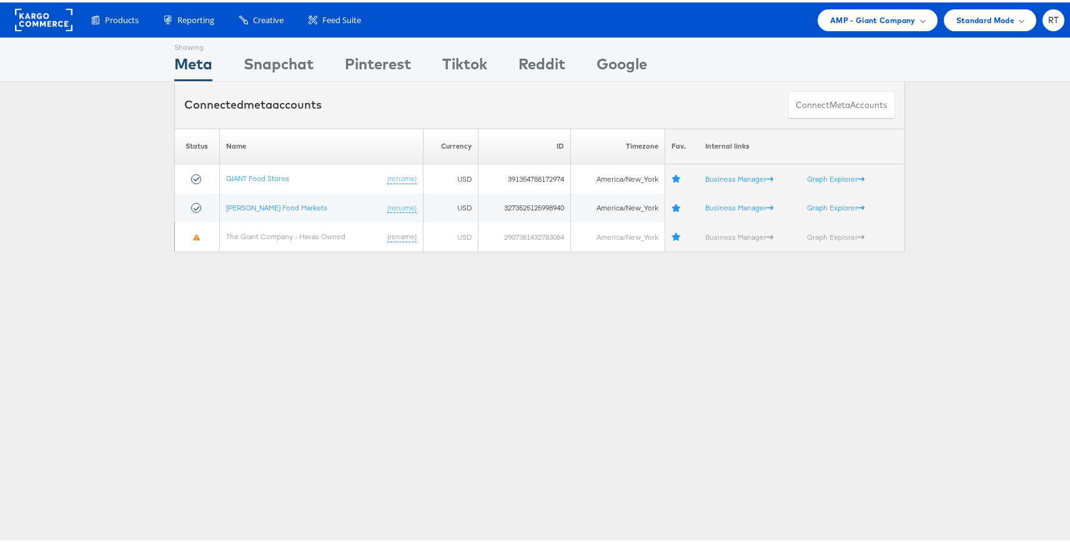
drag, startPoint x: 427, startPoint y: 316, endPoint x: 370, endPoint y: 269, distance: 73.7
click at [426, 315] on div "Showing Meta Showing [GEOGRAPHIC_DATA] Showing Pinterest Showing Tiktok Showing…" at bounding box center [540, 347] width 1080 height 625
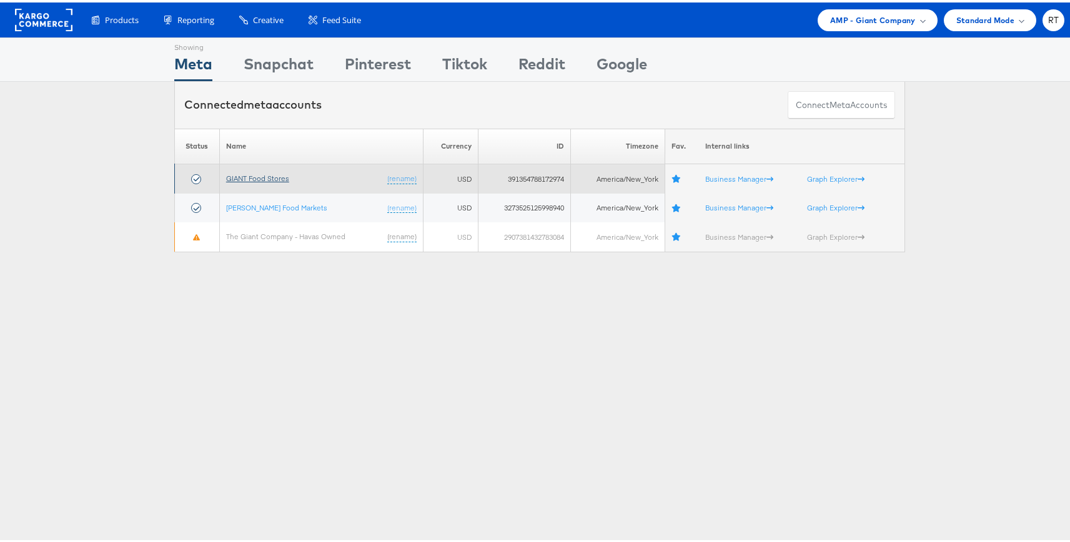
click at [272, 178] on link "GIANT Food Stores" at bounding box center [257, 175] width 63 height 9
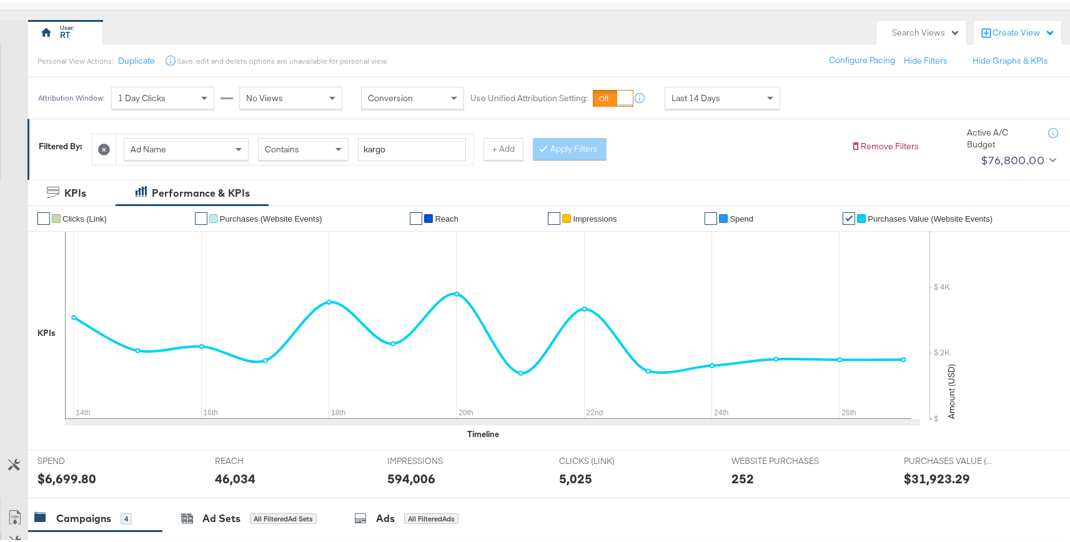
scroll to position [101, 0]
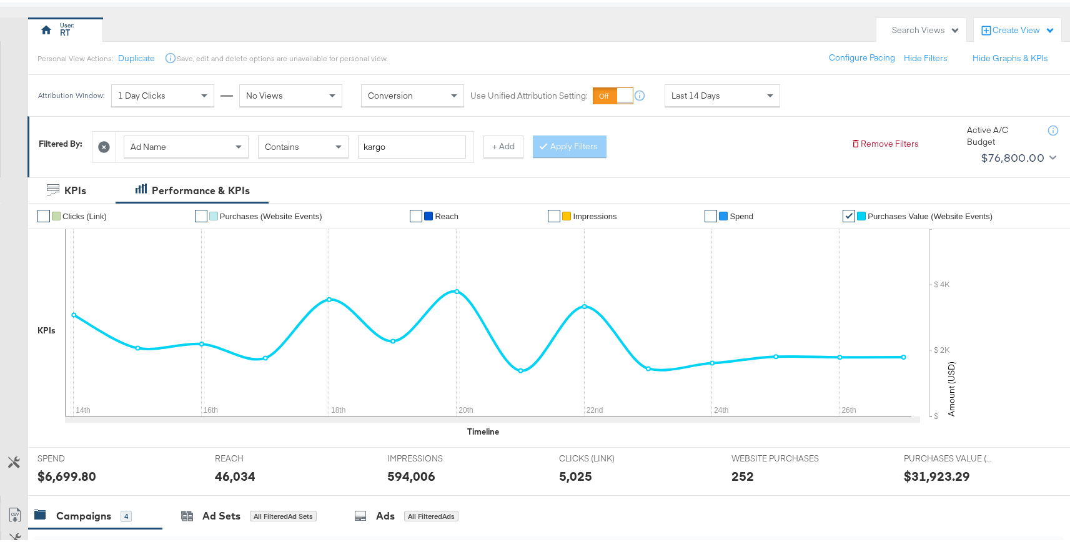
click at [692, 91] on span "Last 14 Days" at bounding box center [696, 92] width 49 height 11
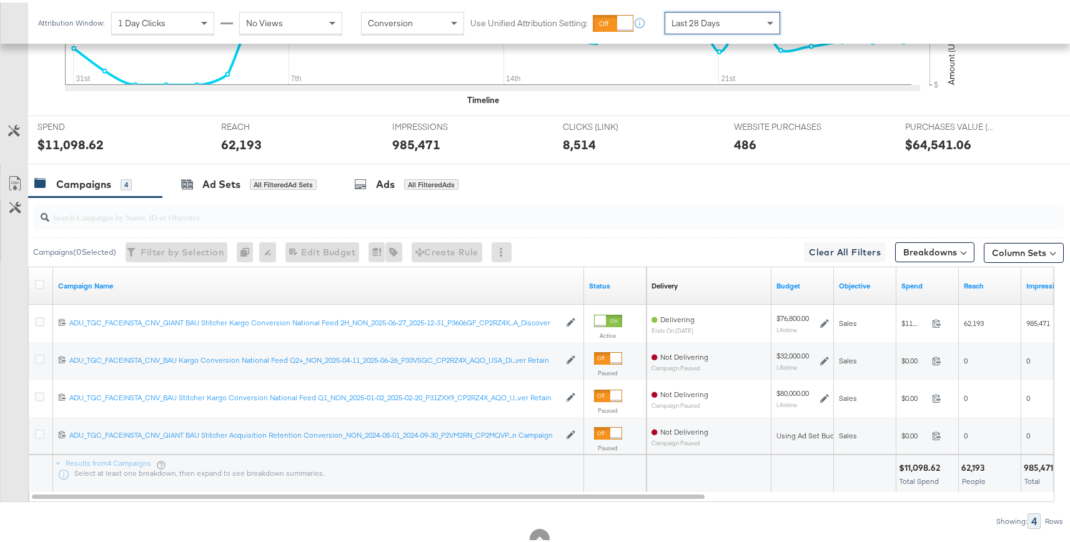
scroll to position [472, 0]
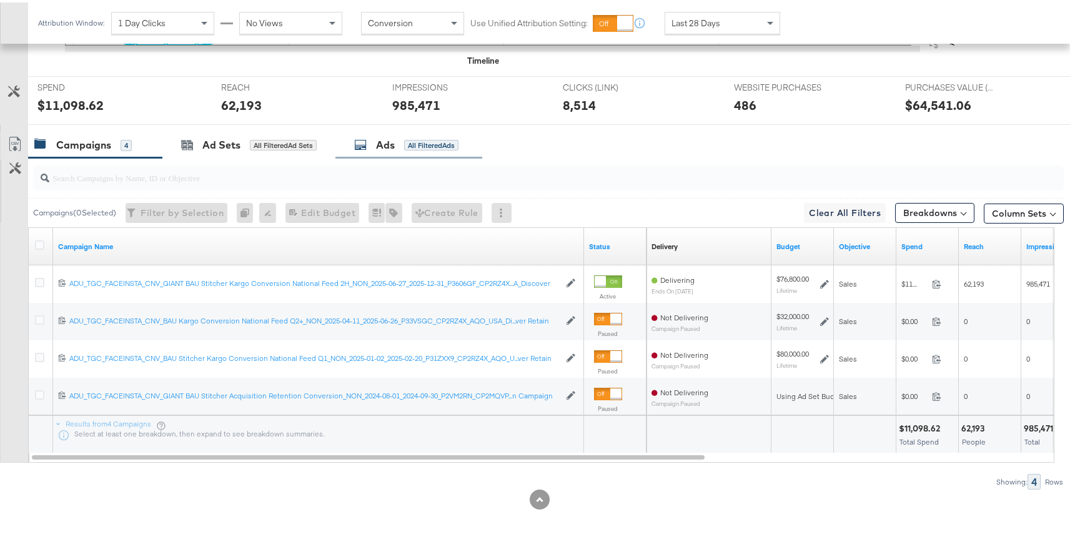
click at [423, 141] on div "All Filtered Ads" at bounding box center [431, 142] width 54 height 11
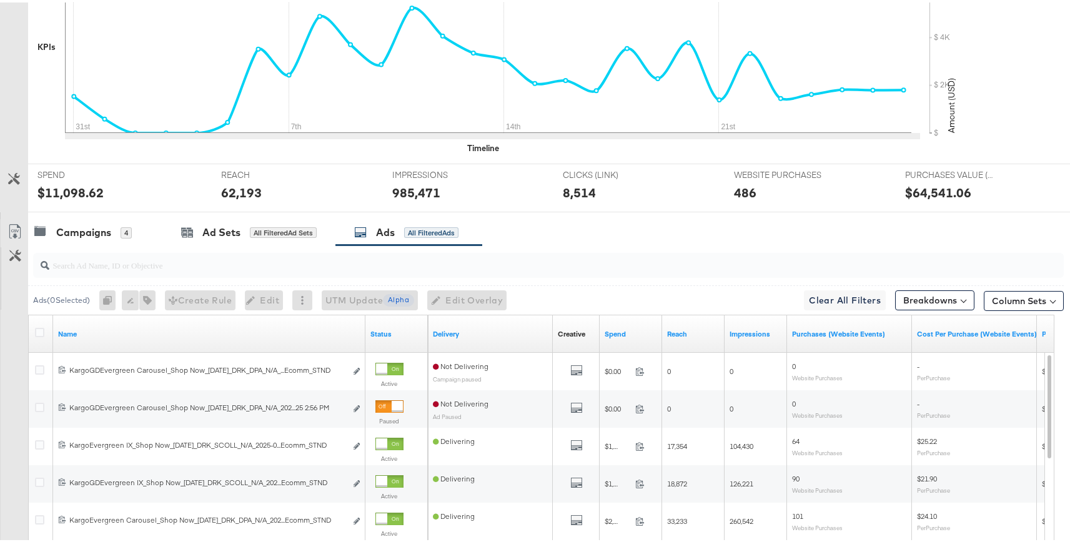
scroll to position [412, 0]
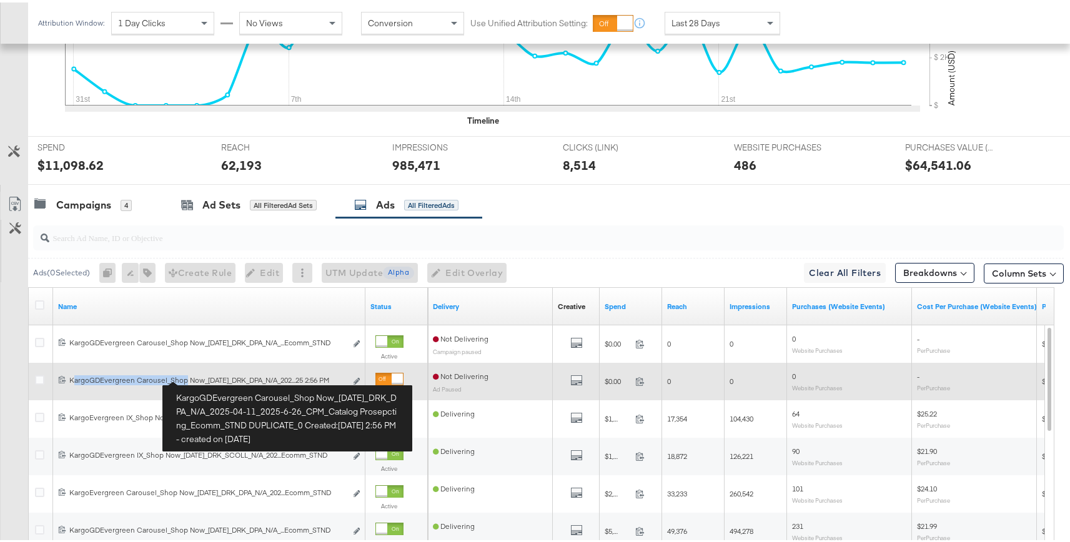
drag, startPoint x: 72, startPoint y: 379, endPoint x: 184, endPoint y: 377, distance: 112.5
click at [184, 377] on div "KargoGDEvergreen Carousel_Shop Now_2025-4-11_DRK_DPA_N/A_2025-04-11_2025-6-26_C…" at bounding box center [207, 378] width 277 height 10
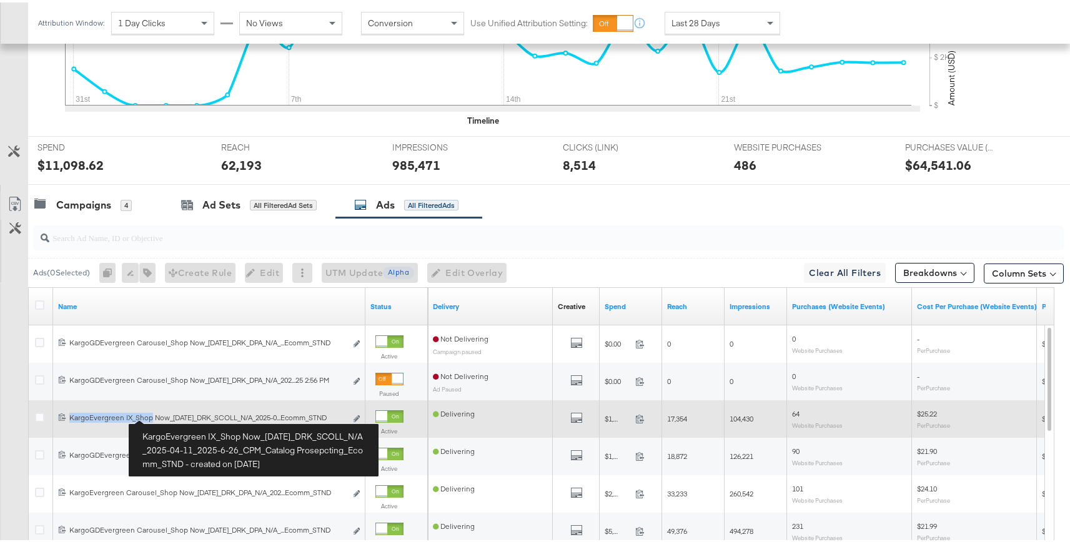
drag, startPoint x: 71, startPoint y: 414, endPoint x: 151, endPoint y: 416, distance: 79.4
click at [151, 416] on div "KargoEvergreen IX_Shop Now_2025-4-11_DRK_SCOLL_N/A_2025-04-11_2025-6-26_CPM_Cat…" at bounding box center [207, 415] width 277 height 10
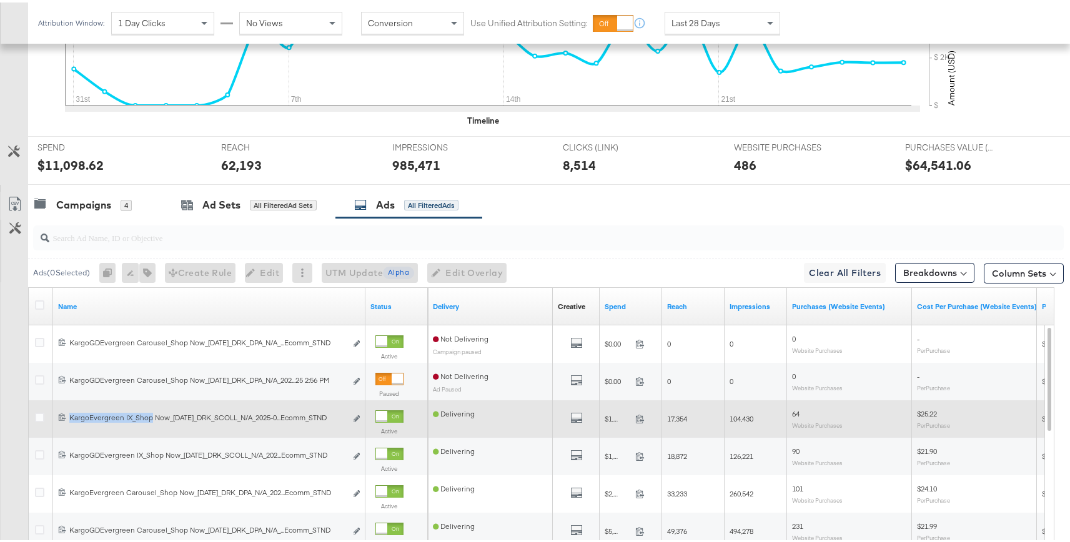
copy div "KargoEvergreen IX_Shop"
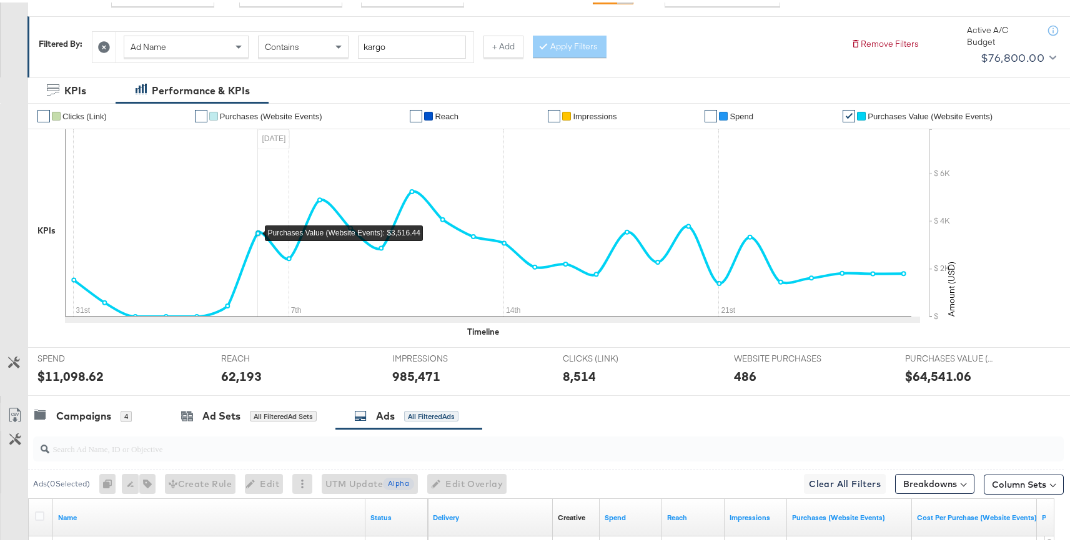
scroll to position [0, 0]
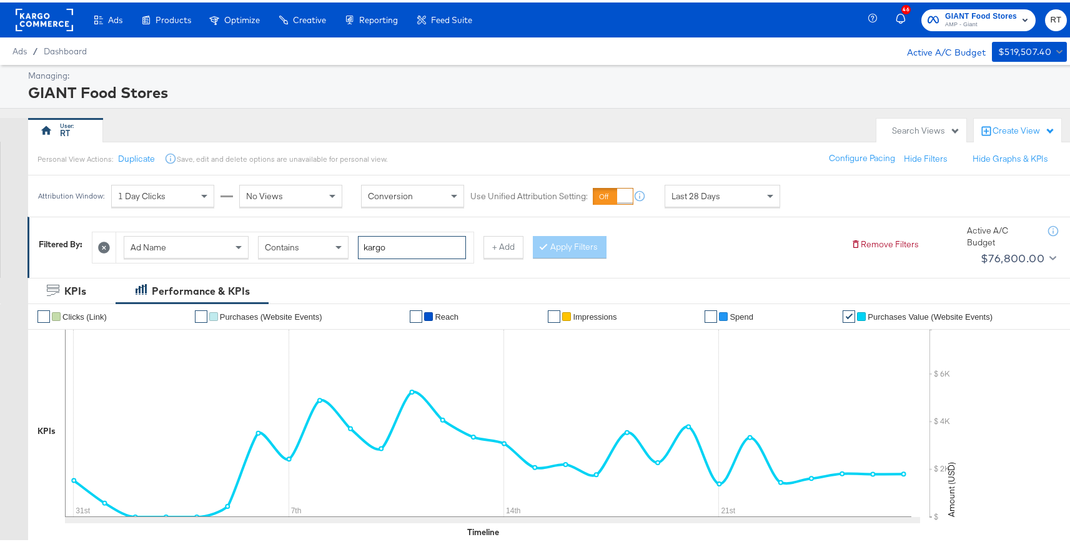
click at [382, 254] on input "kargo" at bounding box center [412, 245] width 108 height 23
click at [384, 253] on input "kargo" at bounding box center [412, 245] width 108 height 23
paste input "KargoEvergreen IX_Shop"
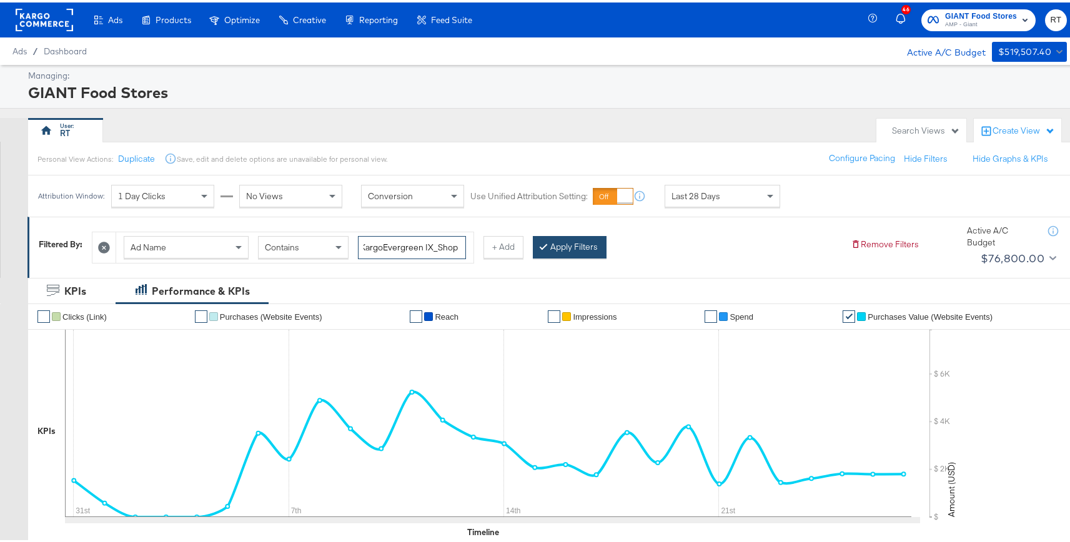
type input "KargoEvergreen IX_Shop"
click at [577, 252] on button "Apply Filters" at bounding box center [570, 245] width 74 height 22
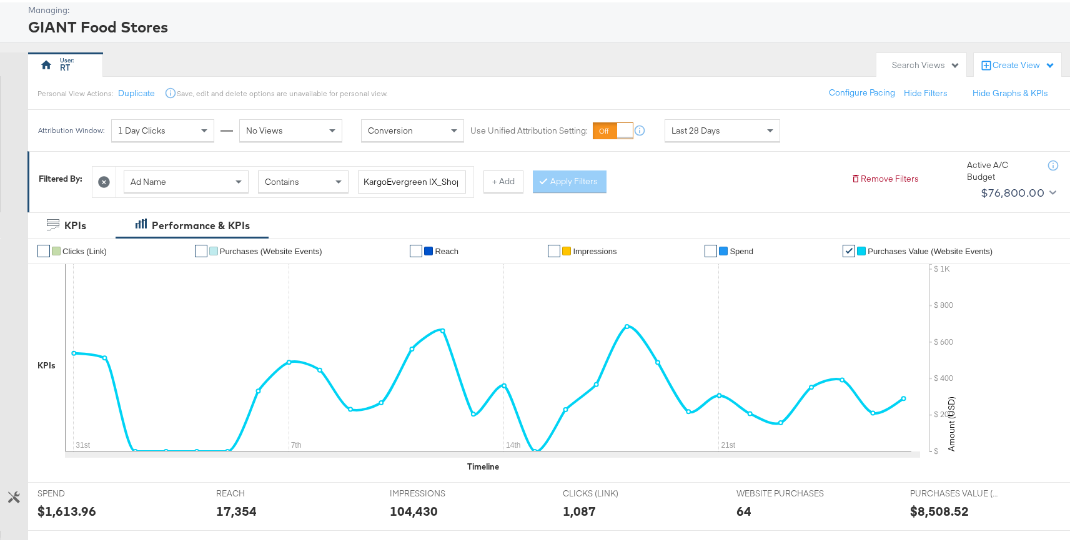
scroll to position [68, 0]
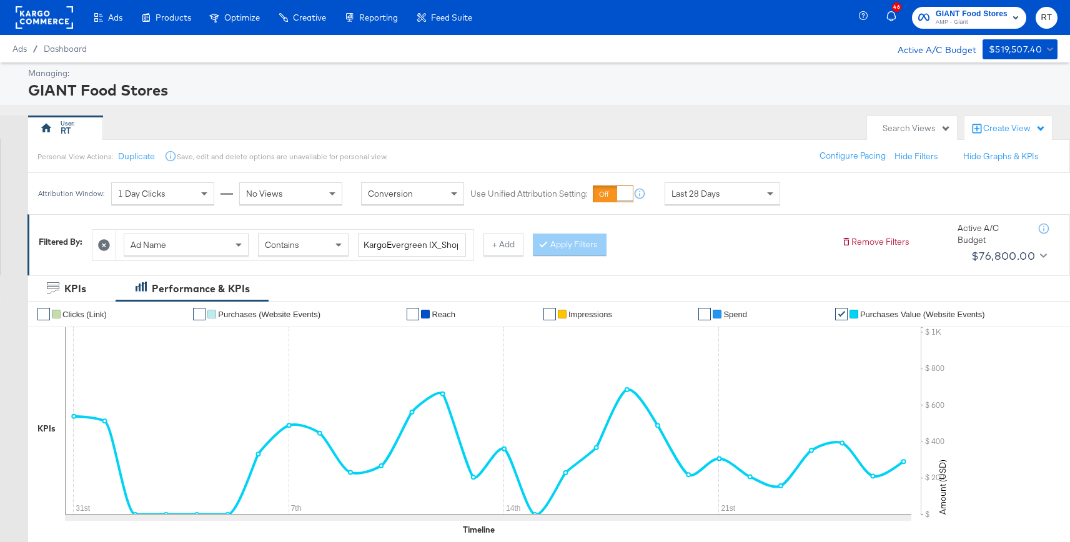
scroll to position [68, 0]
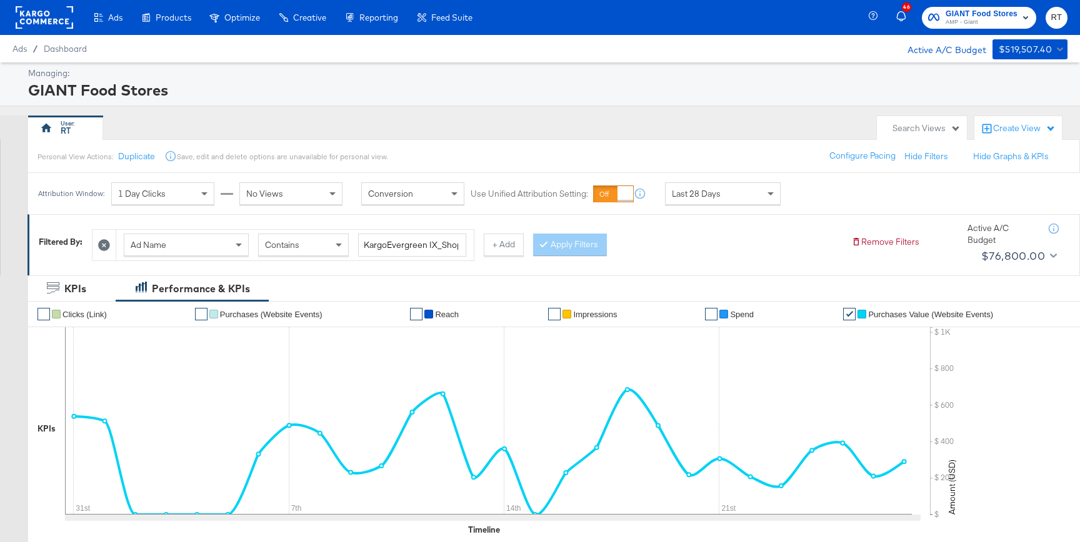
scroll to position [69, 0]
